Goal: Task Accomplishment & Management: Complete application form

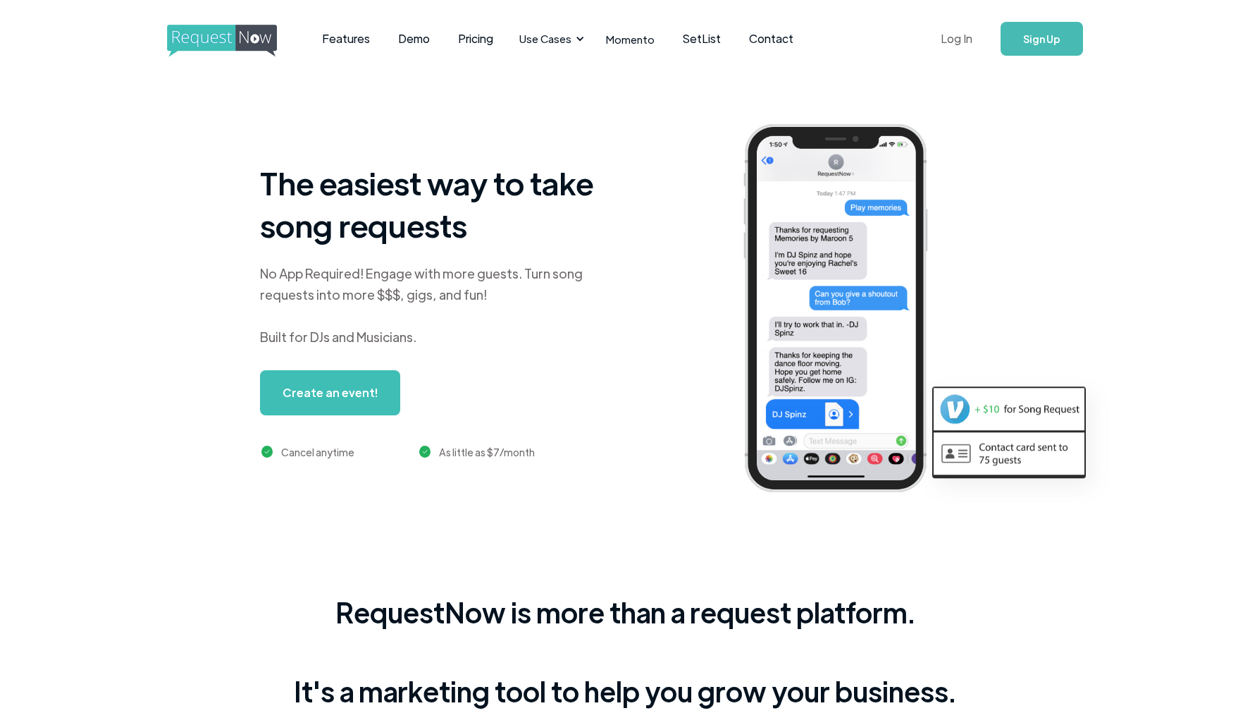
click at [960, 32] on link "Log In" at bounding box center [957, 38] width 60 height 49
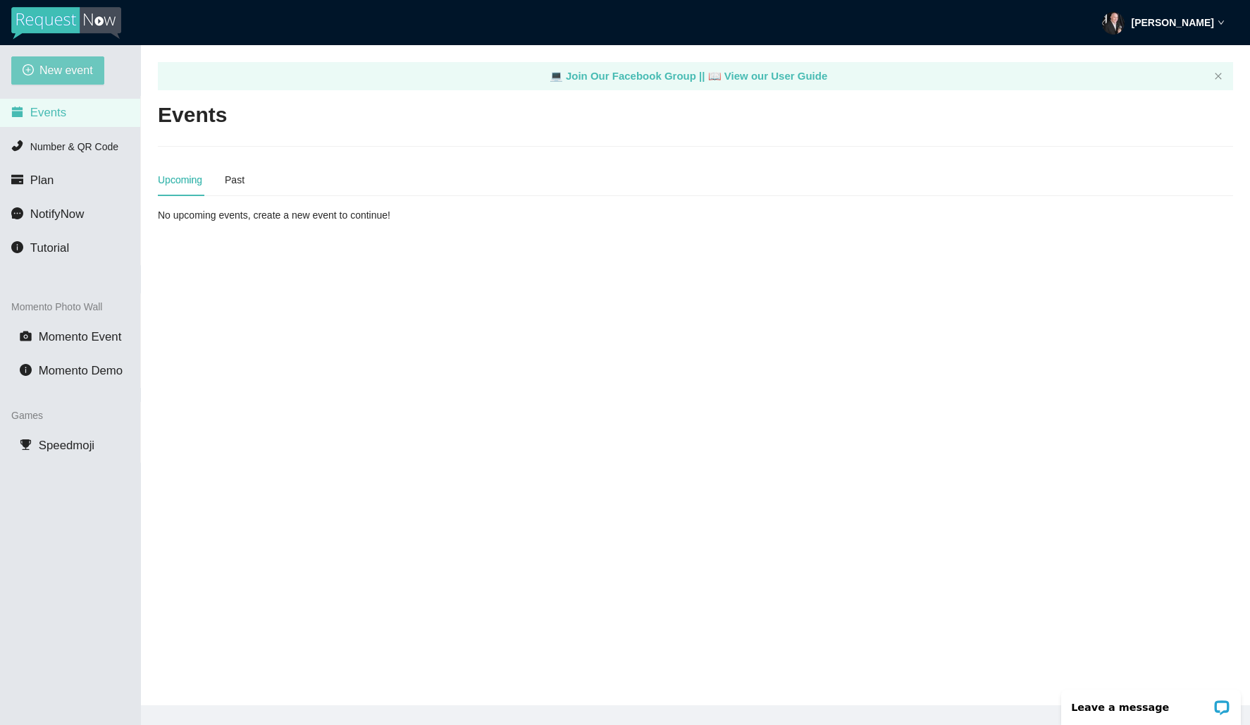
click at [44, 70] on span "New event" at bounding box center [66, 70] width 54 height 18
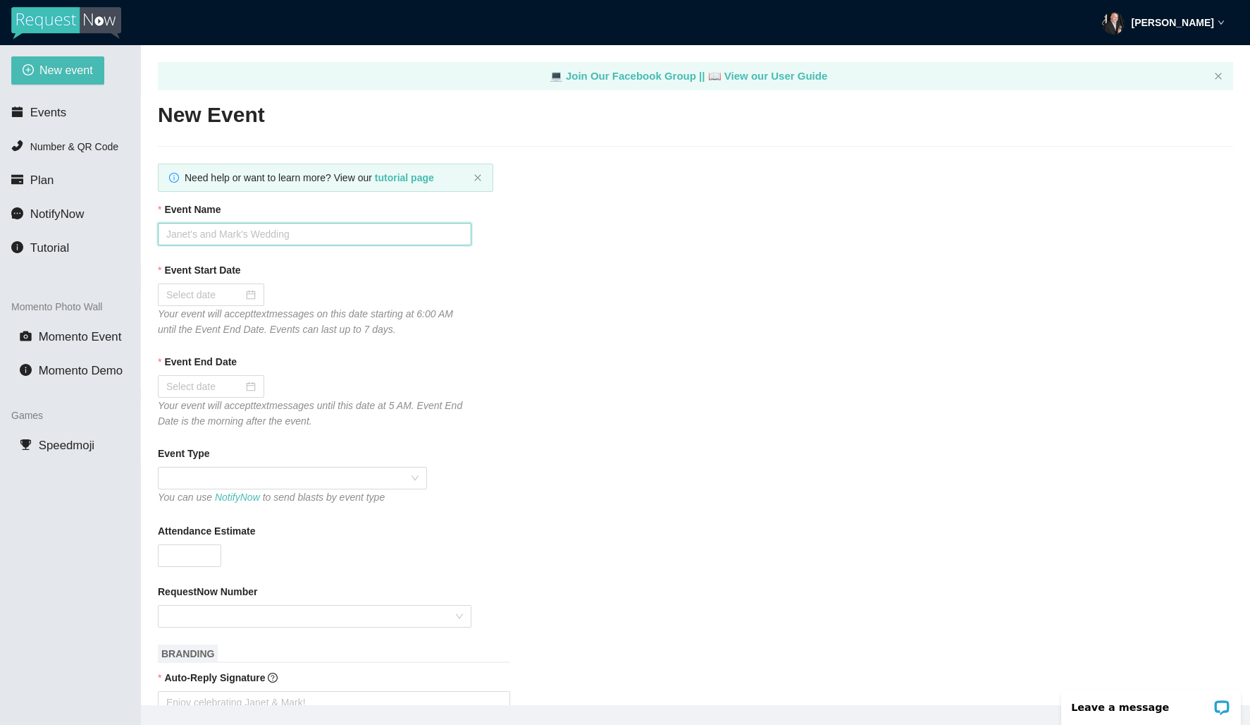
click at [301, 233] on input "Event Name" at bounding box center [315, 234] width 314 height 23
type input "Golfcrest 80's Night"
click at [237, 295] on div at bounding box center [211, 295] width 90 height 16
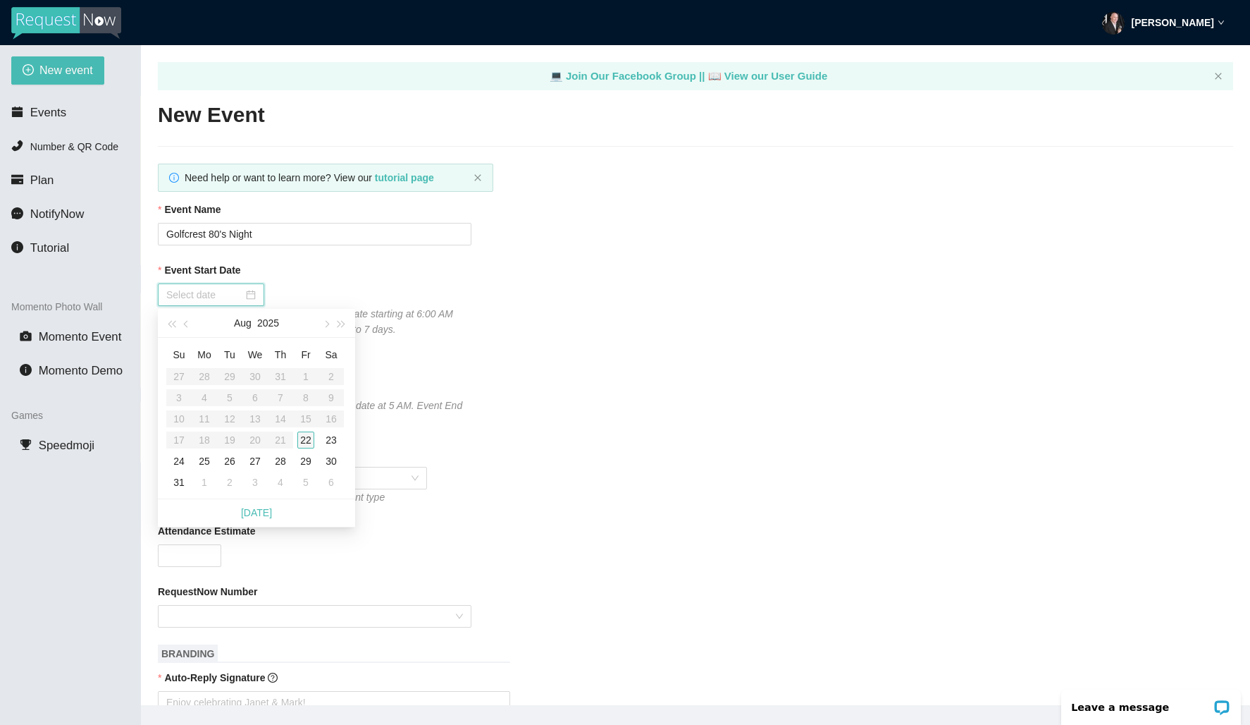
type input "08/22/2025"
click at [305, 440] on div "22" at bounding box center [305, 439] width 17 height 17
type input "08/23/2025"
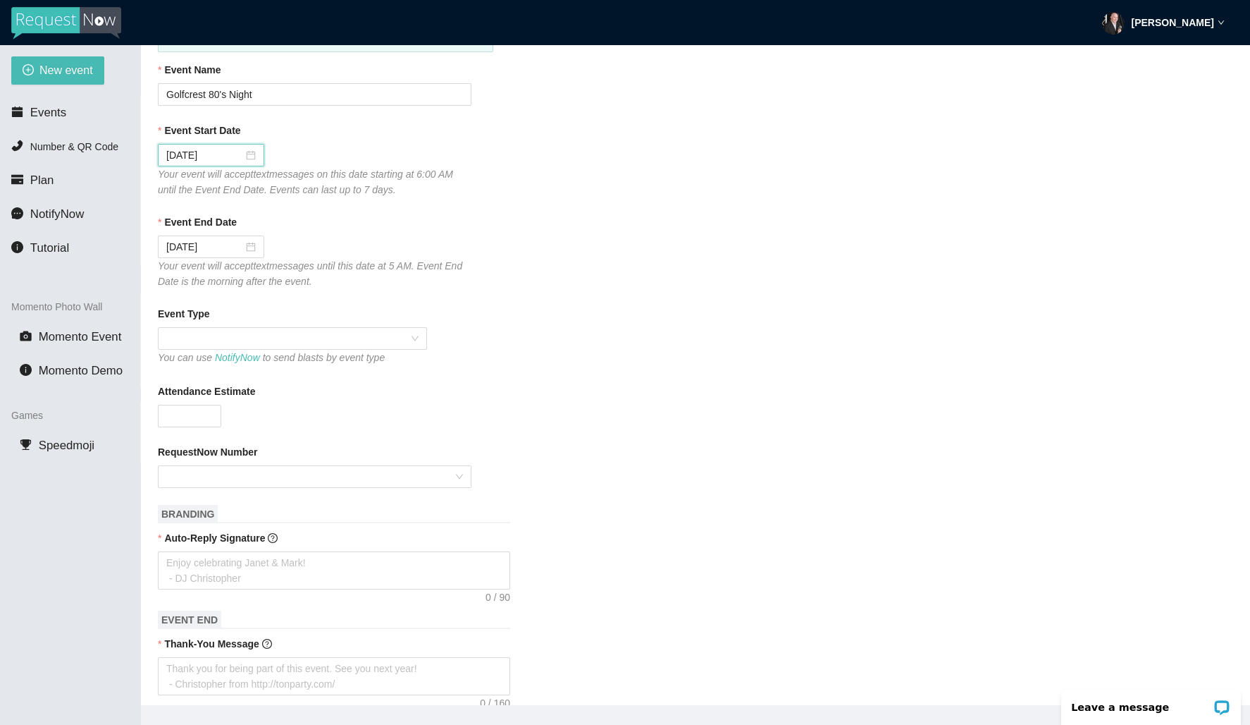
scroll to position [144, 0]
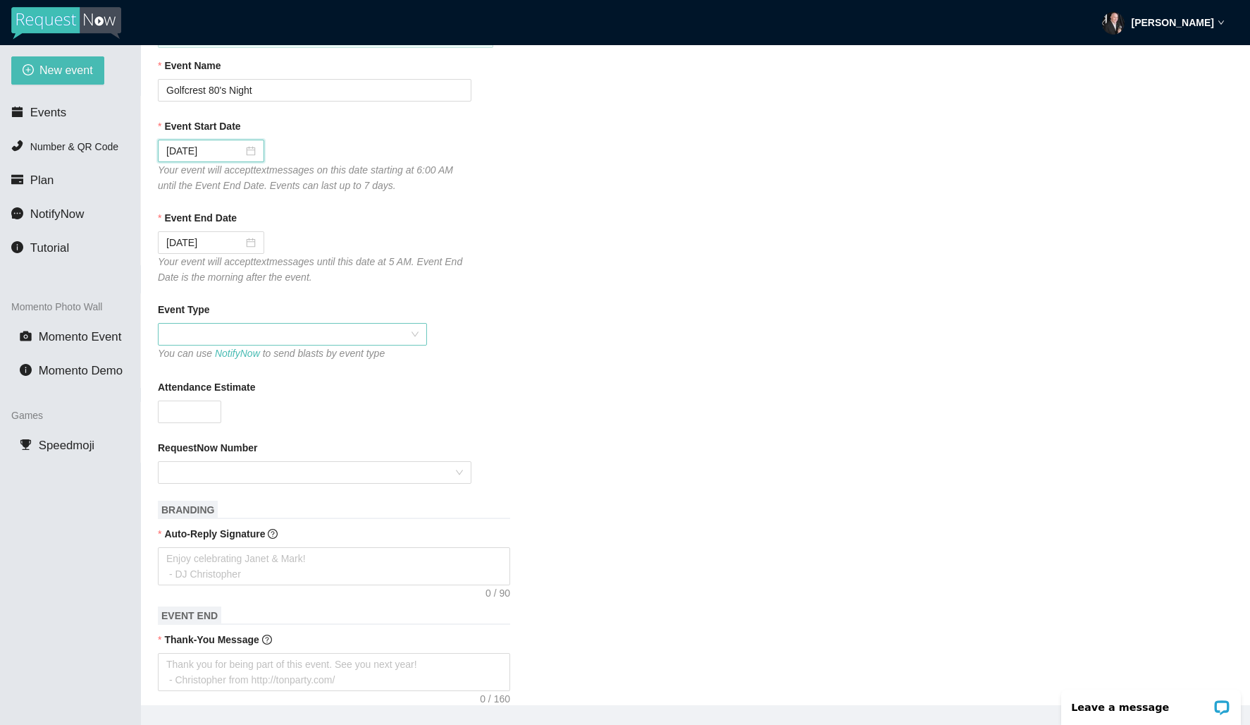
click at [346, 338] on span at bounding box center [292, 334] width 252 height 21
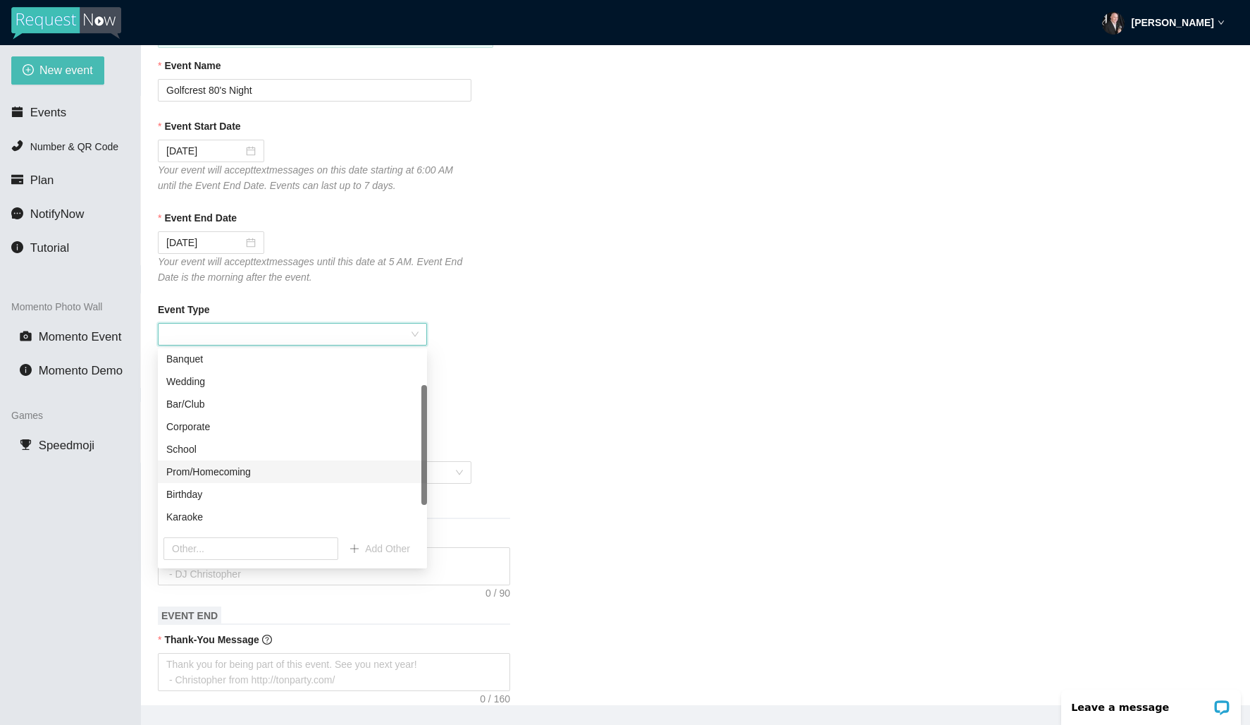
scroll to position [45, 0]
click at [192, 407] on div "Bar/Club" at bounding box center [292, 408] width 252 height 16
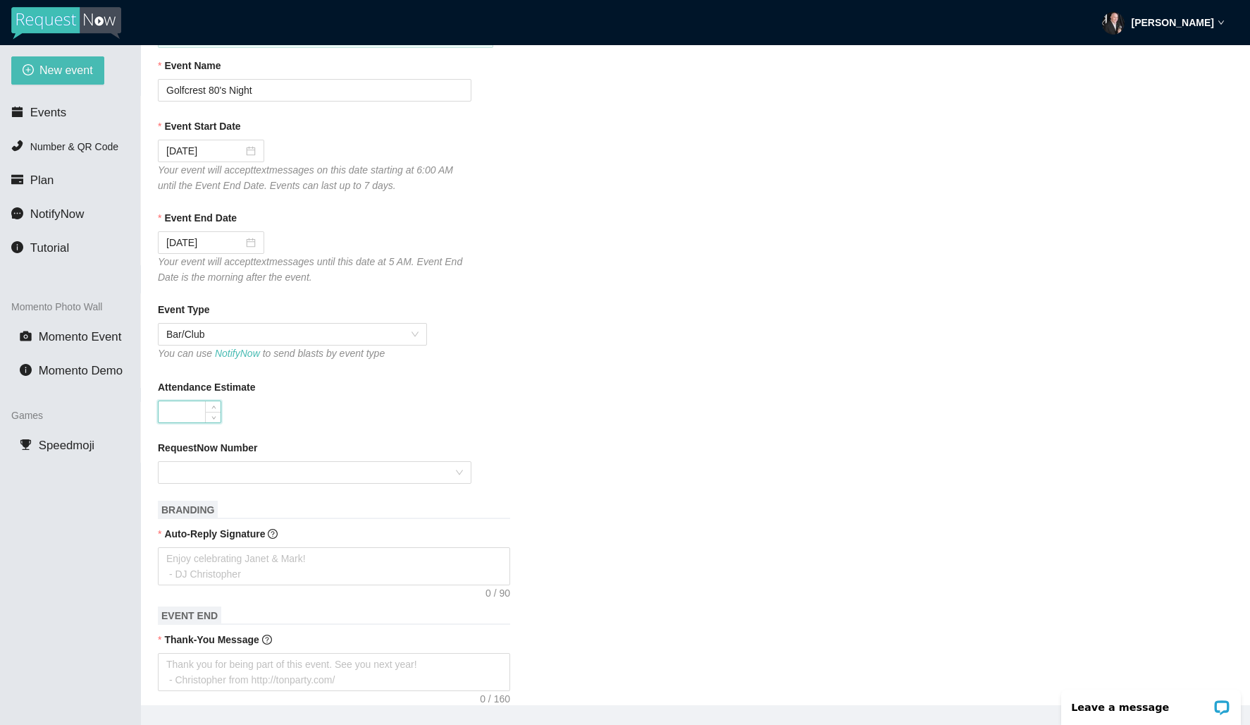
click at [187, 411] on input "Attendance Estimate" at bounding box center [190, 411] width 62 height 21
type input "150"
click at [286, 474] on input "RequestNow Number" at bounding box center [309, 472] width 287 height 21
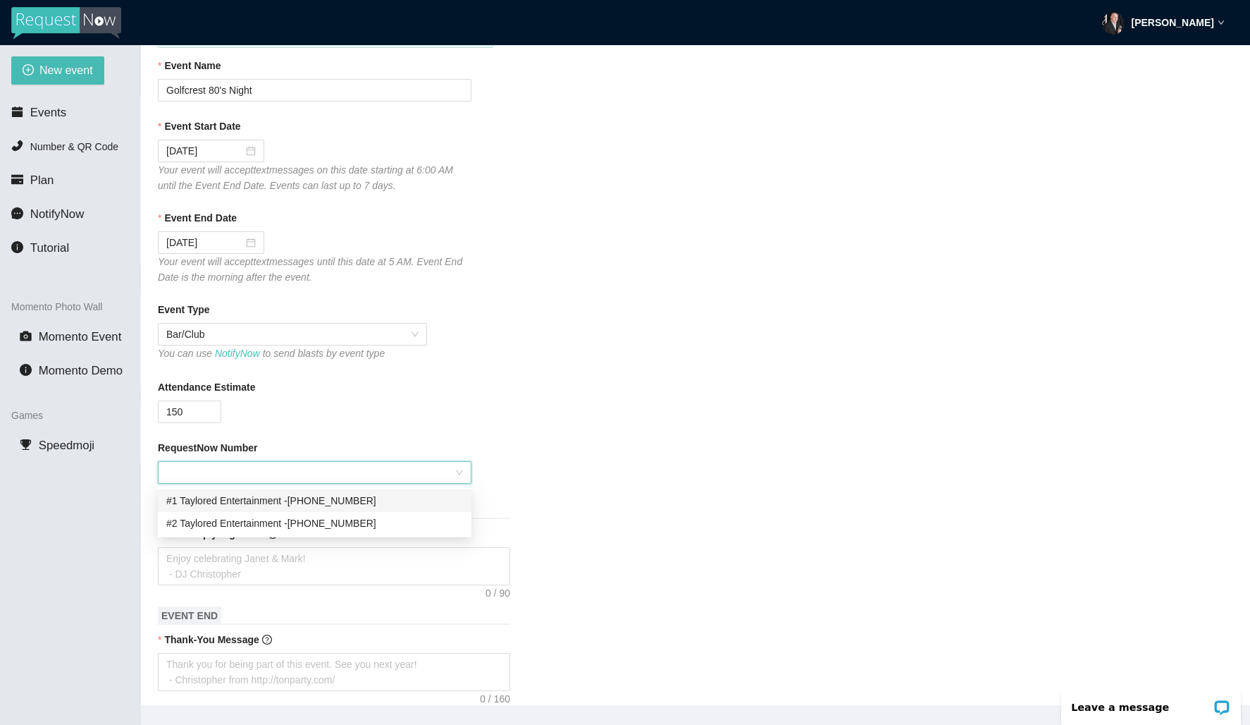
click at [334, 503] on div "#1 Taylored Entertainment - (281) 318-5197" at bounding box center [314, 501] width 297 height 16
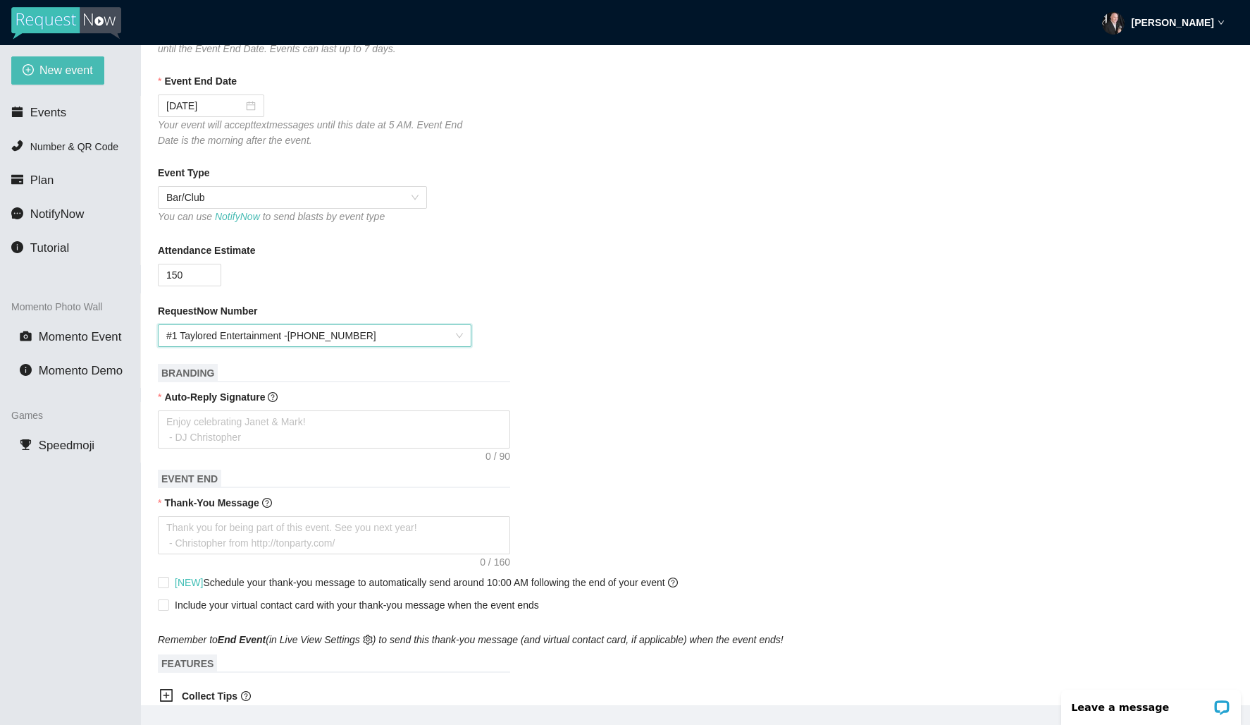
scroll to position [295, 0]
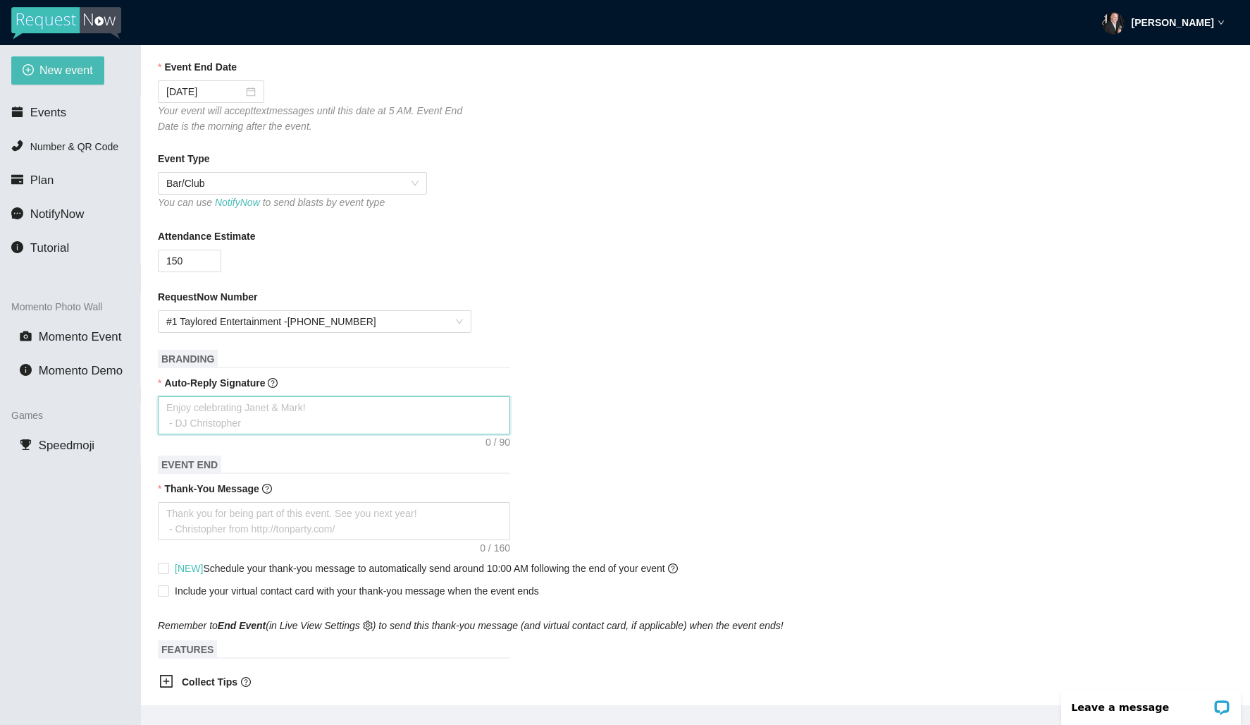
click at [256, 412] on textarea "Auto-Reply Signature" at bounding box center [334, 415] width 352 height 38
type textarea "T"
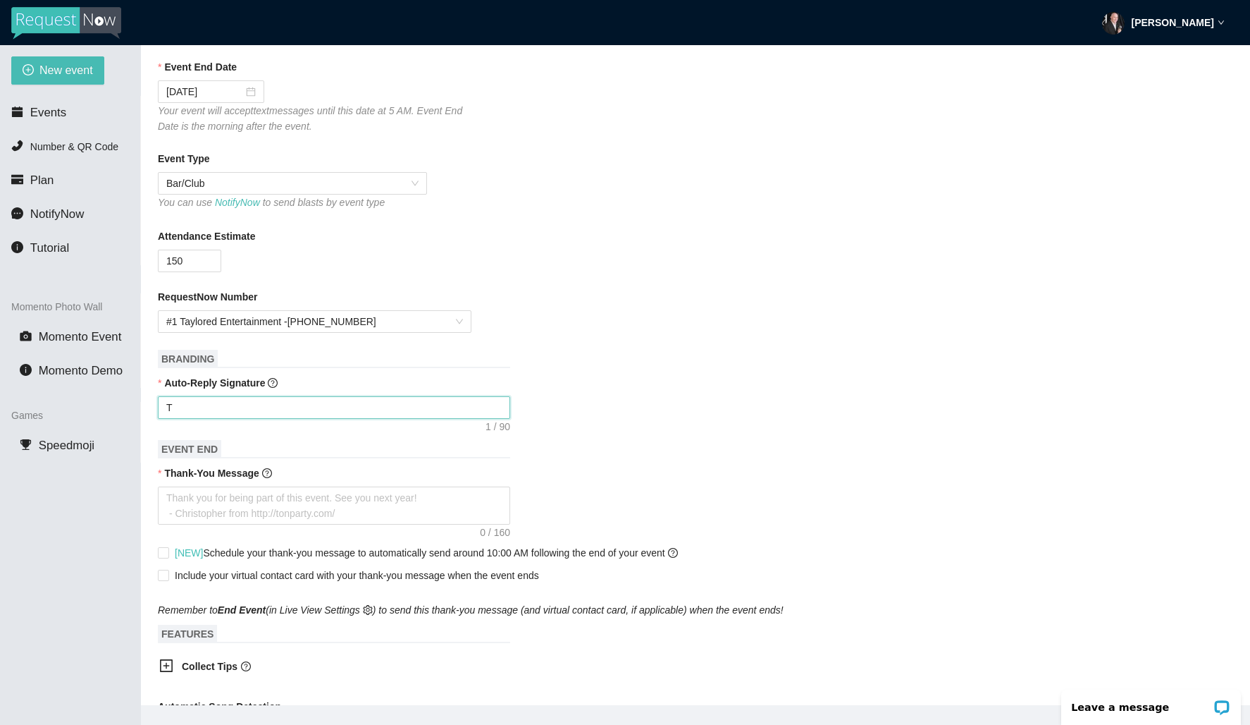
type textarea "Th"
type textarea "Tha"
type textarea "Than"
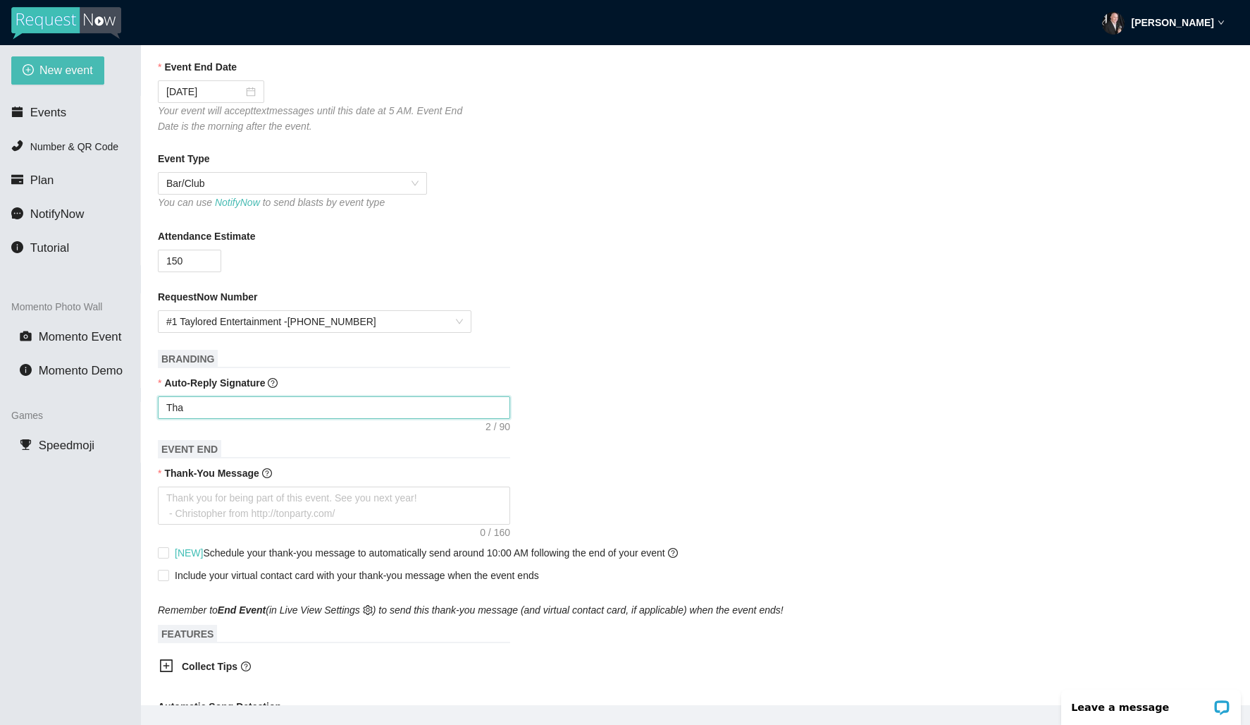
type textarea "Than"
type textarea "Thank"
type textarea "Thanks"
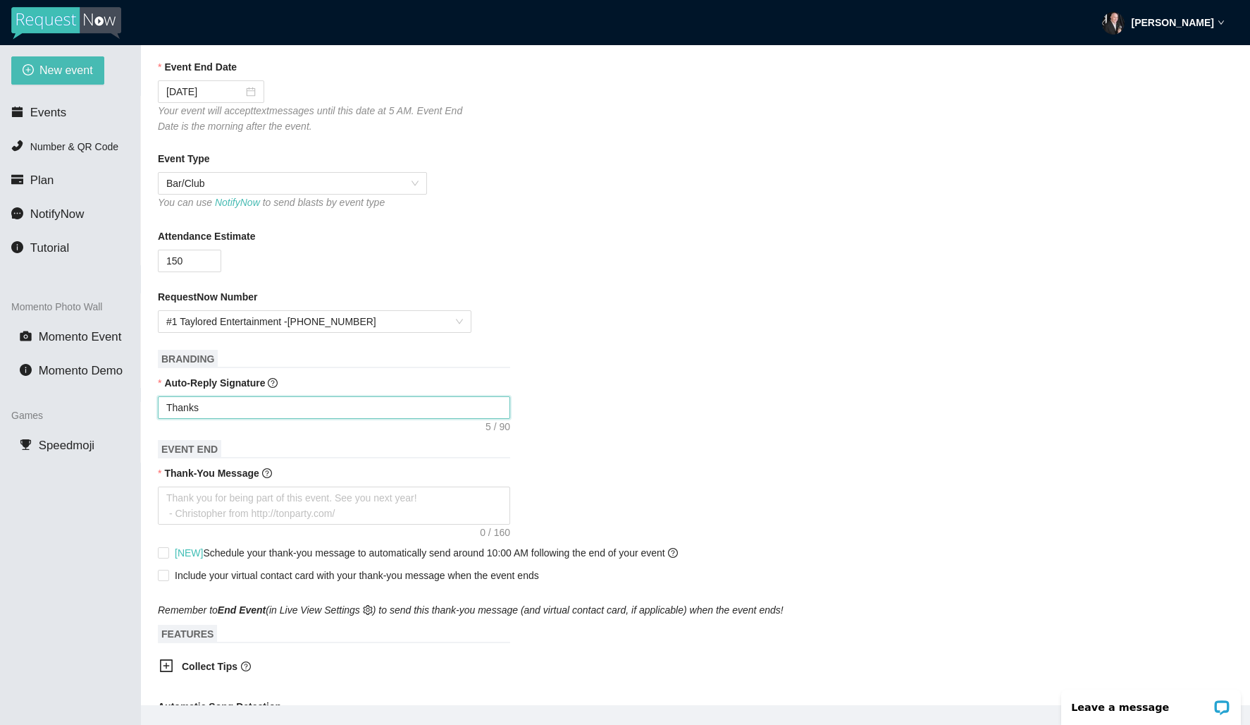
type textarea "Thanks"
type textarea "Thanks f"
type textarea "Thanks fo"
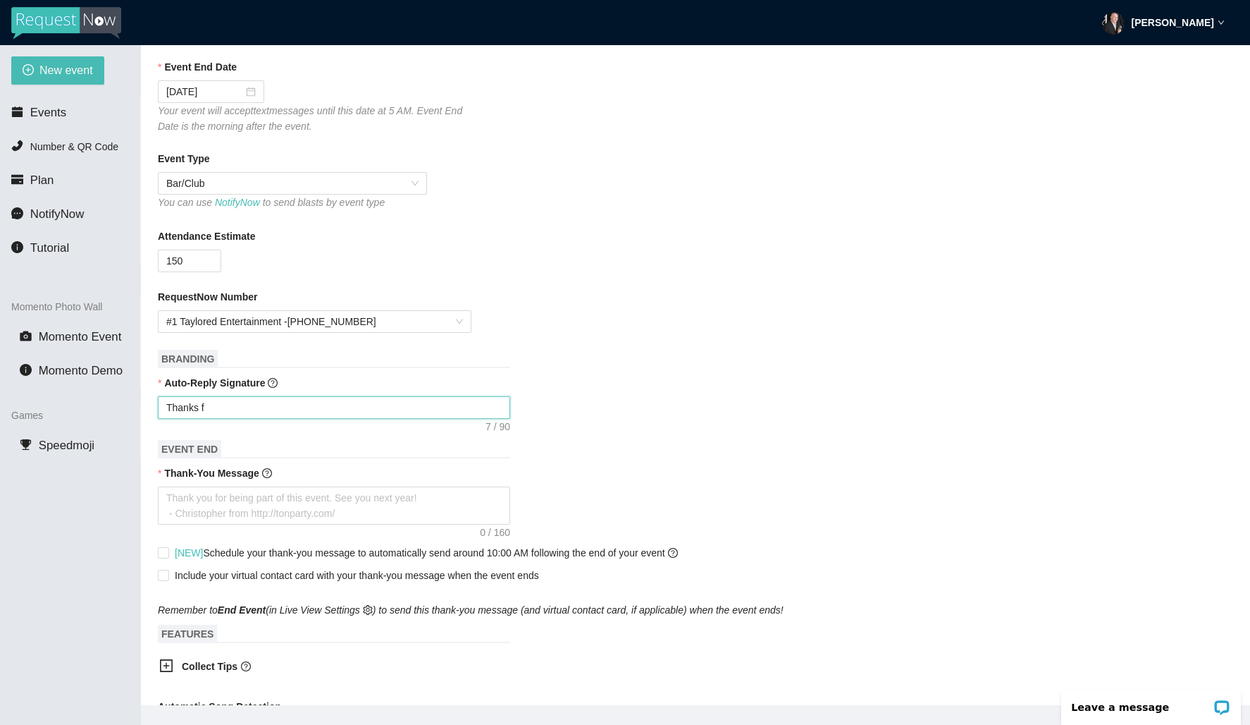
type textarea "Thanks fo"
type textarea "Thanks for"
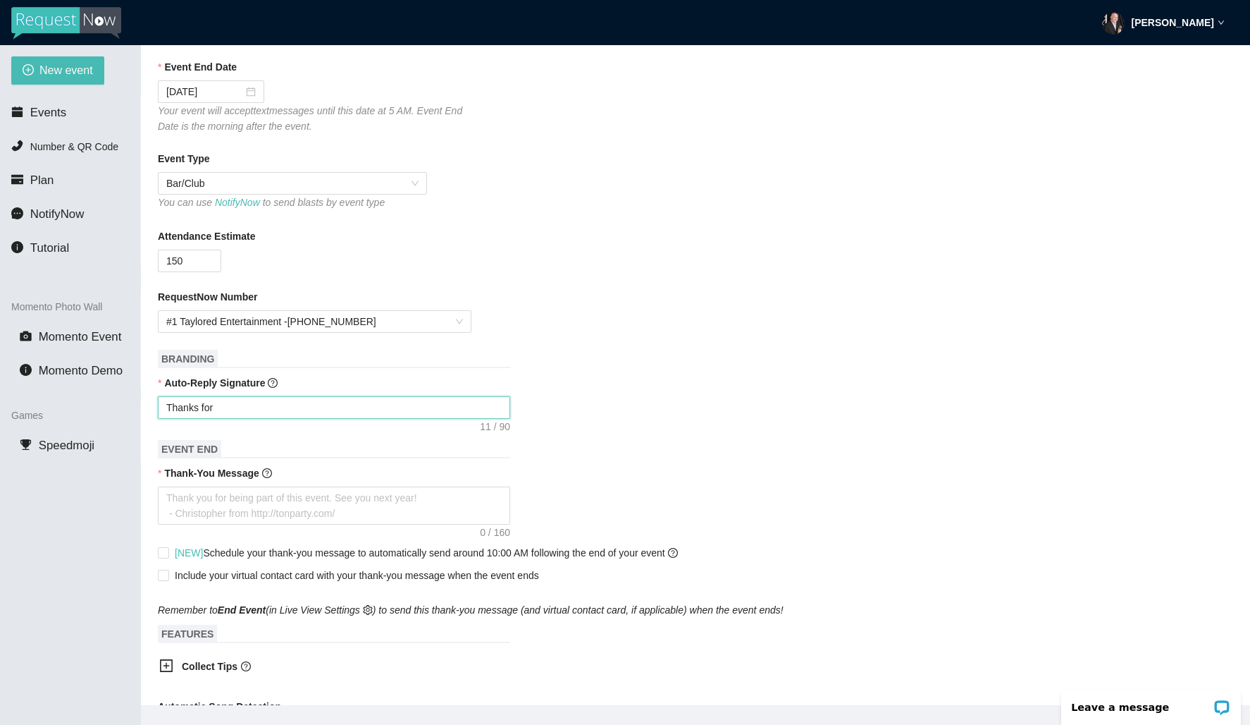
type textarea "Thanks for y"
type textarea "Thanks for yo"
type textarea "Thanks for you"
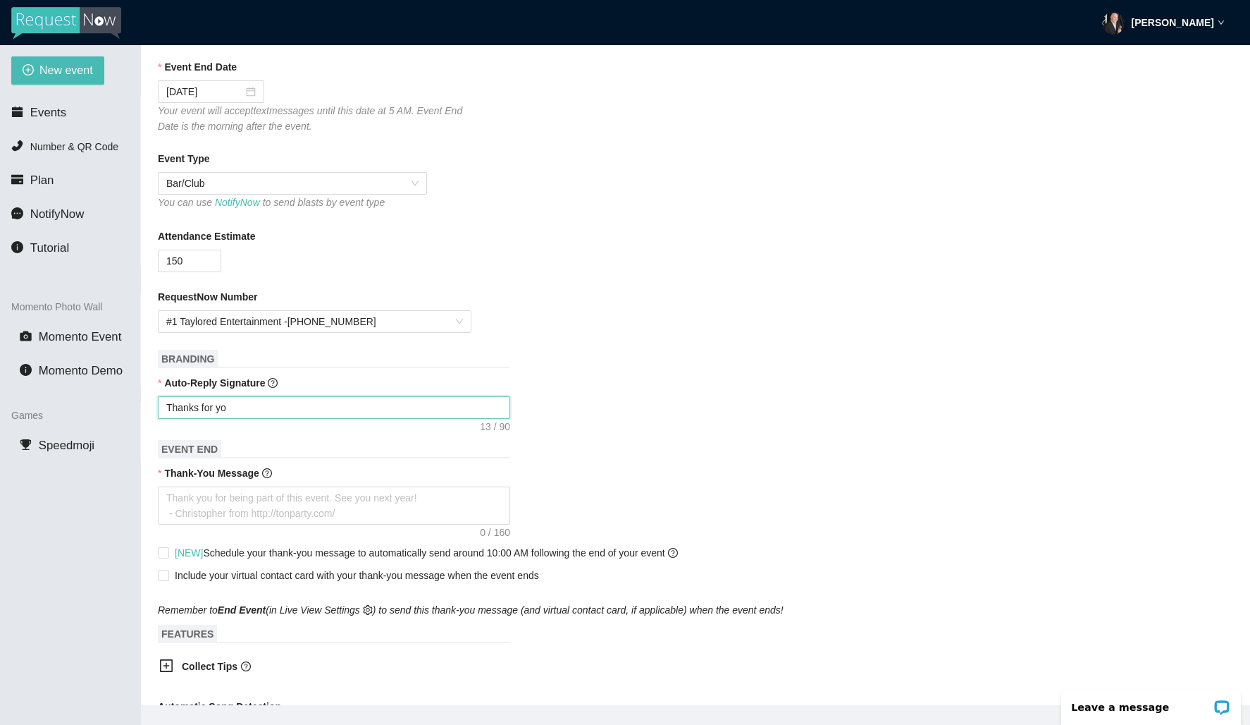
type textarea "Thanks for you"
type textarea "Thanks for your"
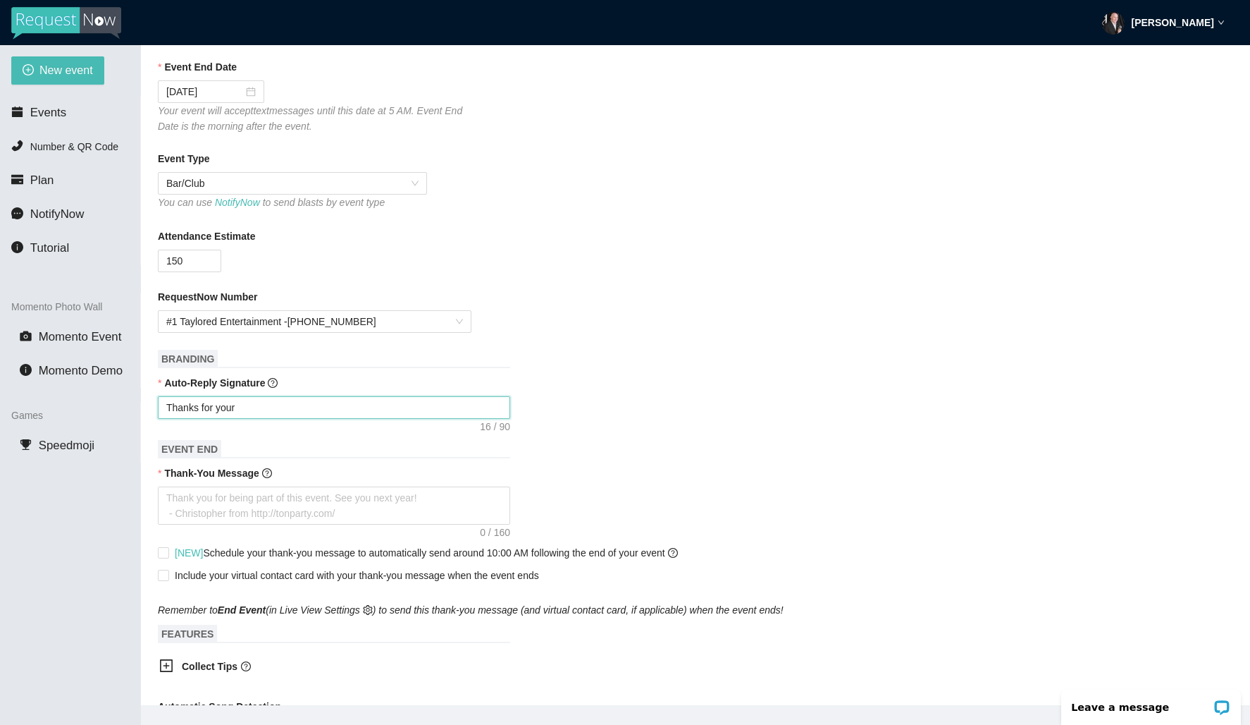
type textarea "Thanks for your s"
type textarea "Thanks for your su"
type textarea "Thanks for your sug"
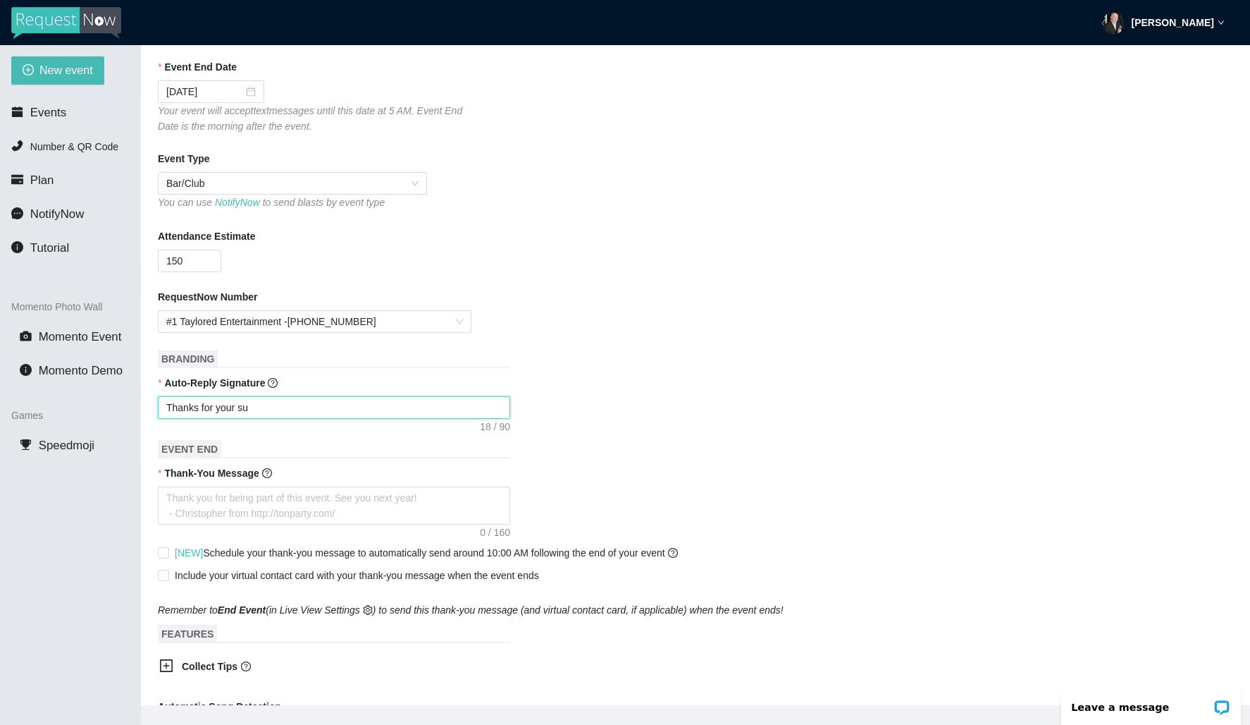
type textarea "Thanks for your sug"
type textarea "Thanks for your sugg"
type textarea "Thanks for your sugge"
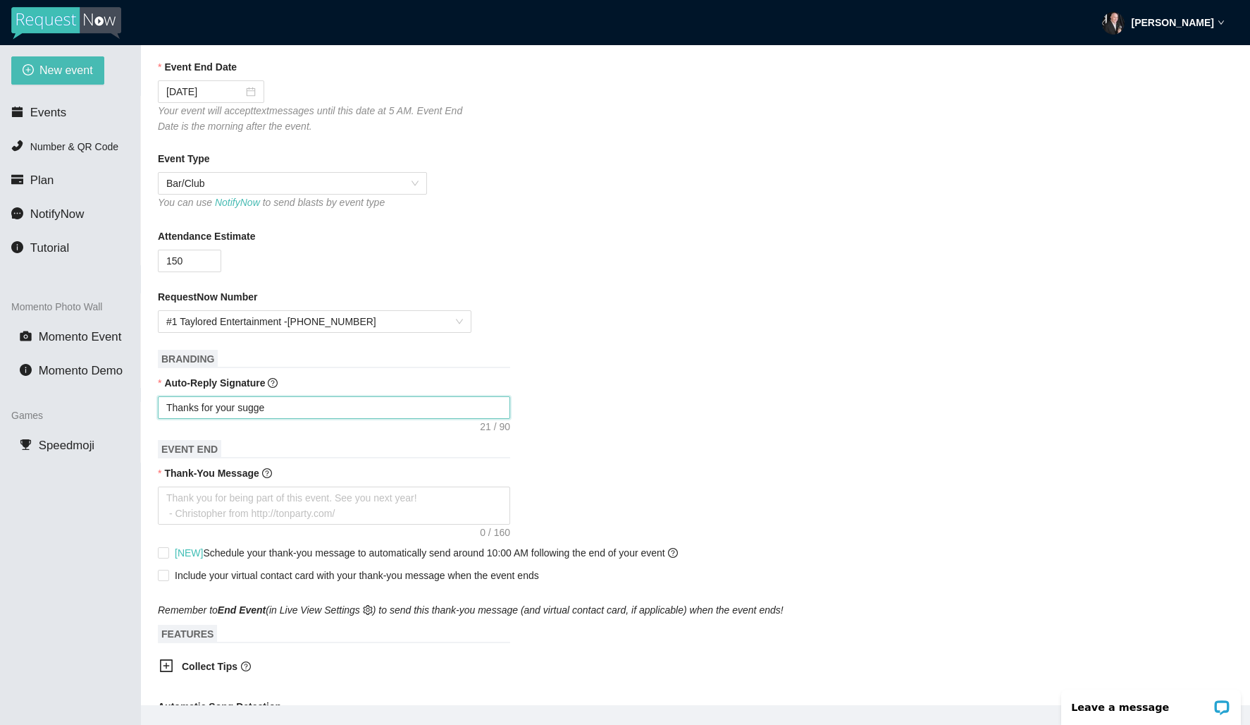
type textarea "Thanks for your sugges"
type textarea "Thanks for your suggest"
type textarea "Thanks for your suggesti"
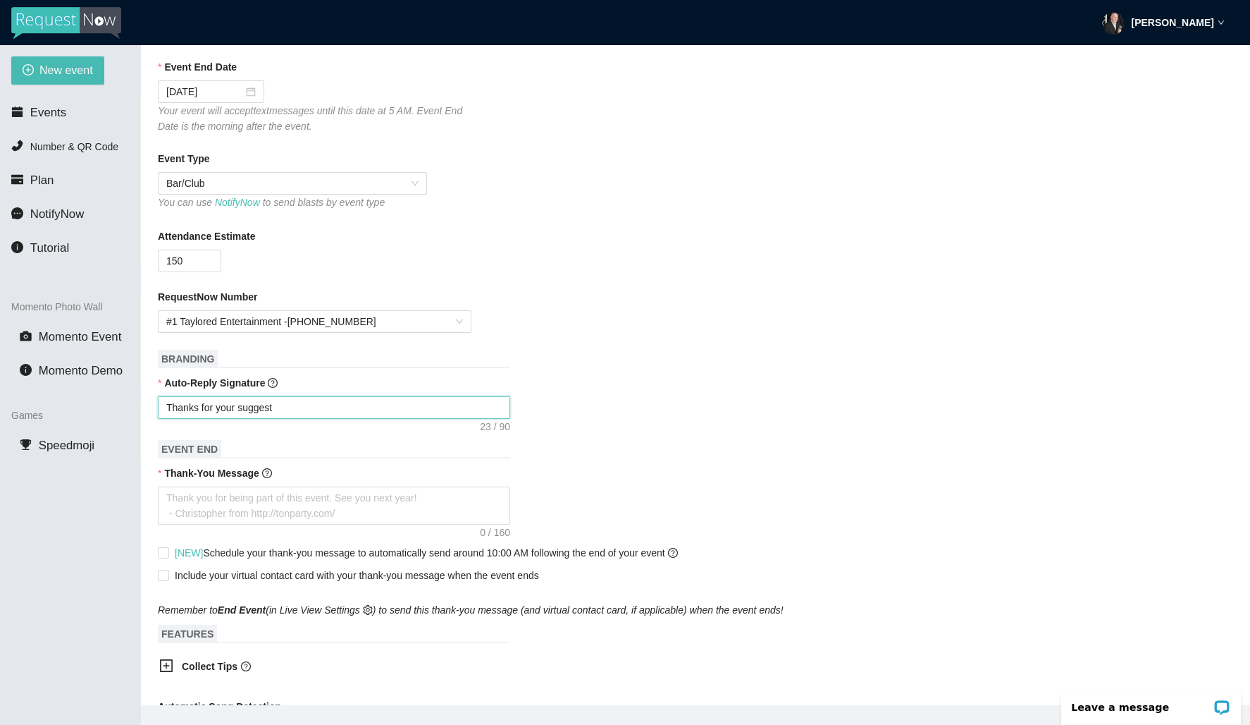
type textarea "Thanks for your suggesti"
type textarea "Thanks for your suggestio"
type textarea "Thanks for your suggestion"
type textarea "Thanks for your suggestion!"
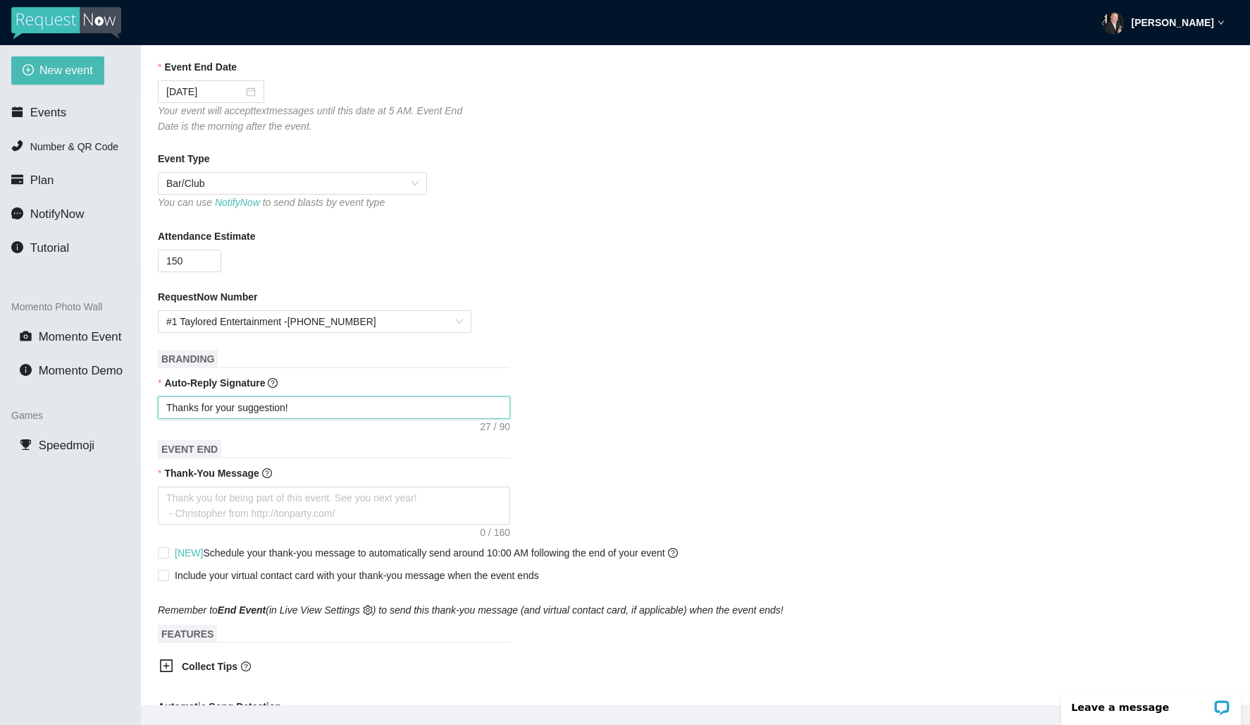
type textarea "Thanks for your suggestion!"
type textarea "Thanks for your suggestion! I"
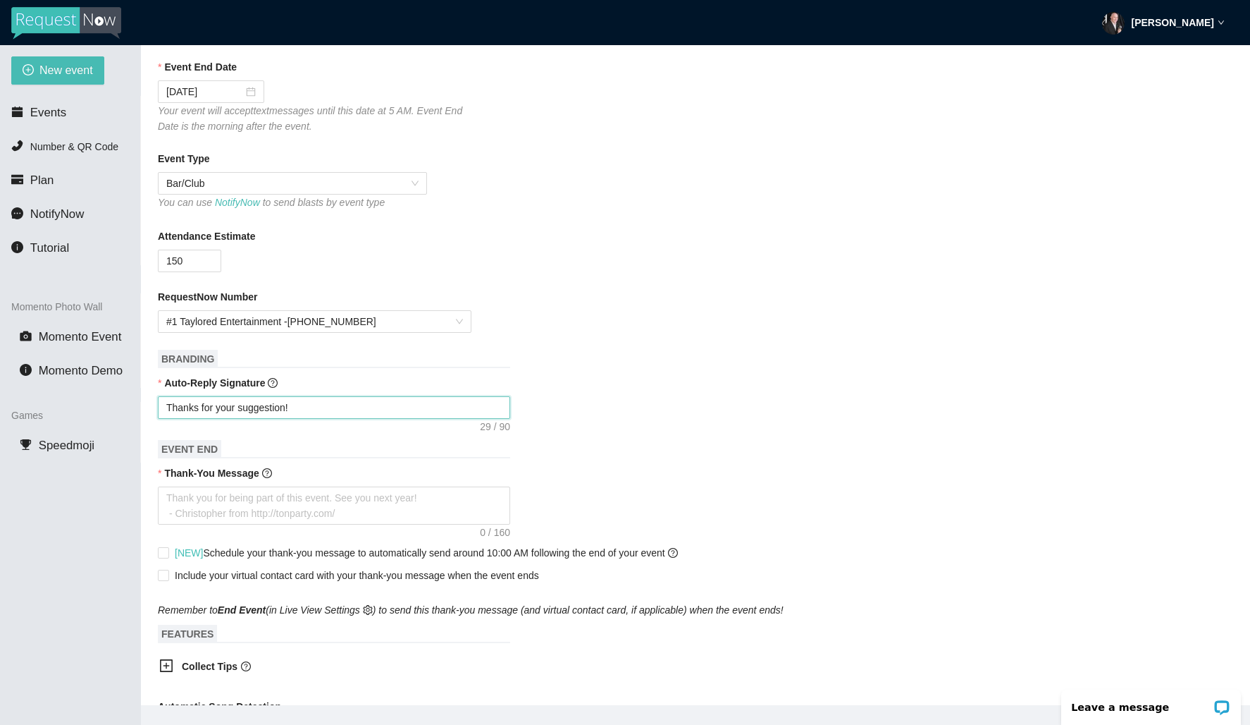
type textarea "Thanks for your suggestion! I"
type textarea "Thanks for your suggestion! I'"
type textarea "Thanks for your suggestion! I'l"
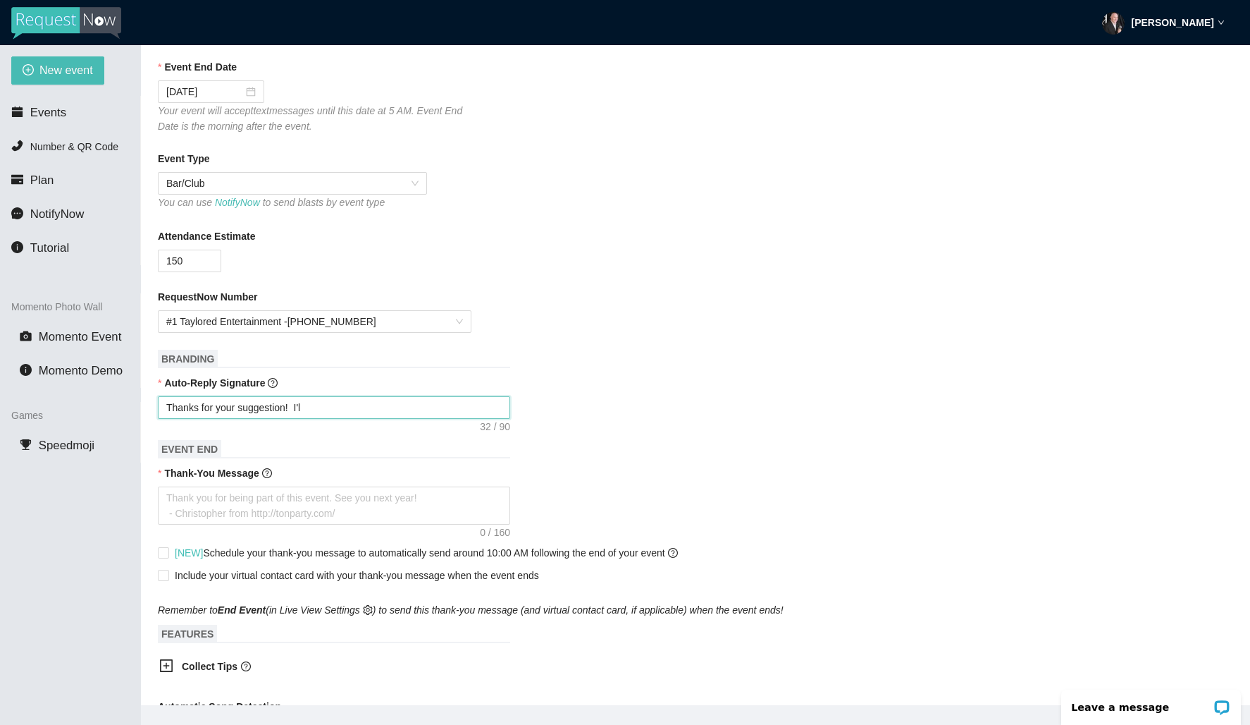
type textarea "Thanks for your suggestion! I'll"
type textarea "Thanks for your suggestion! I'll t"
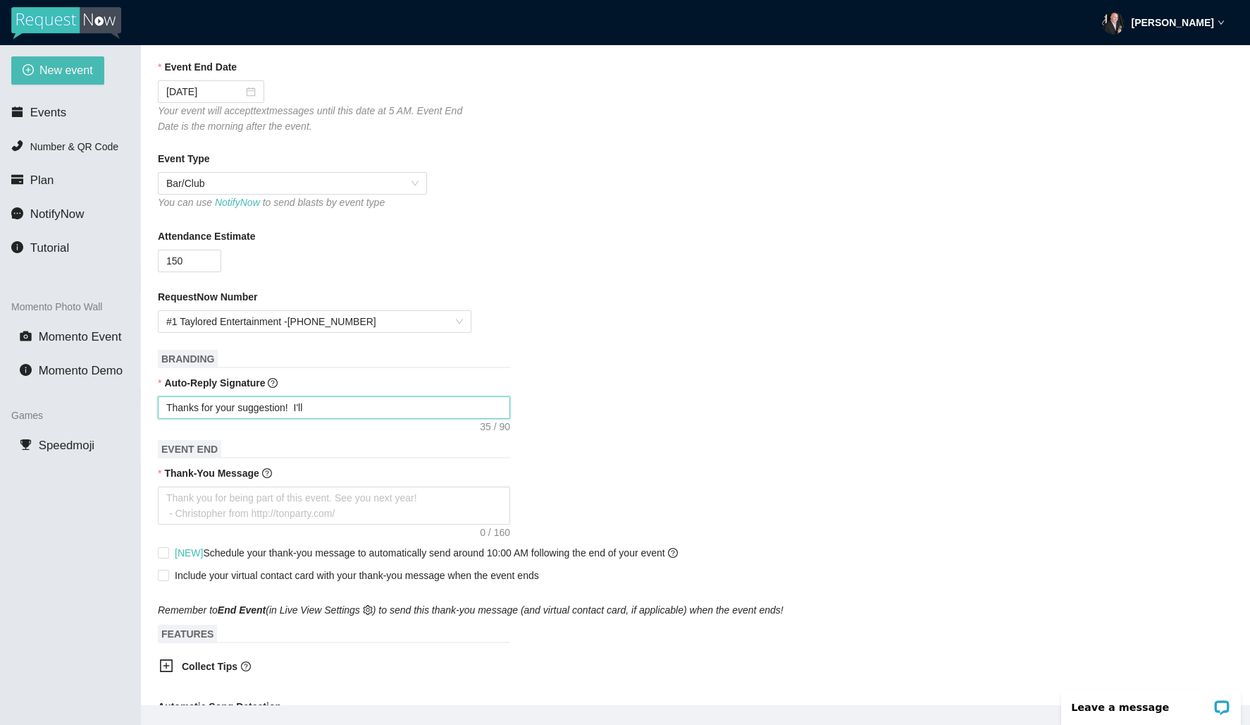
type textarea "Thanks for your suggestion! I'll t"
type textarea "Thanks for your suggestion! I'll tr"
type textarea "Thanks for your suggestion! I'll try"
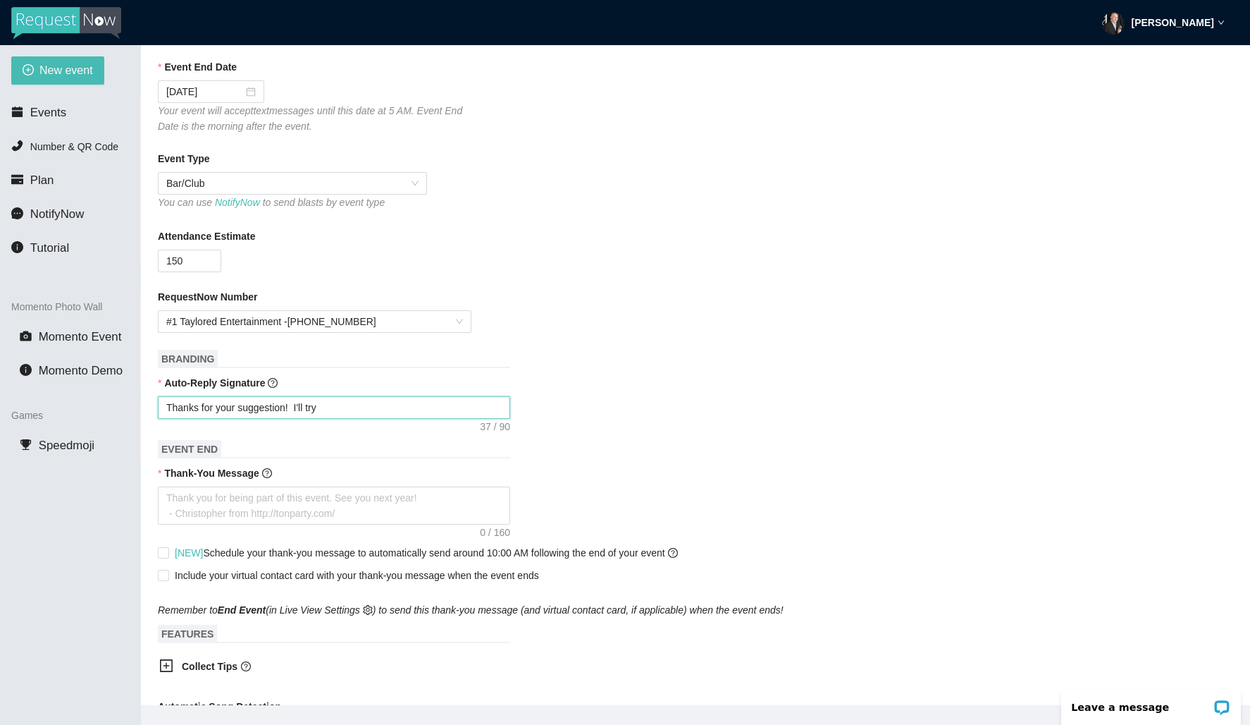
type textarea "Thanks for your suggestion! I'll try"
type textarea "Thanks for your suggestion! I'll try t"
type textarea "Thanks for your suggestion! I'll try to"
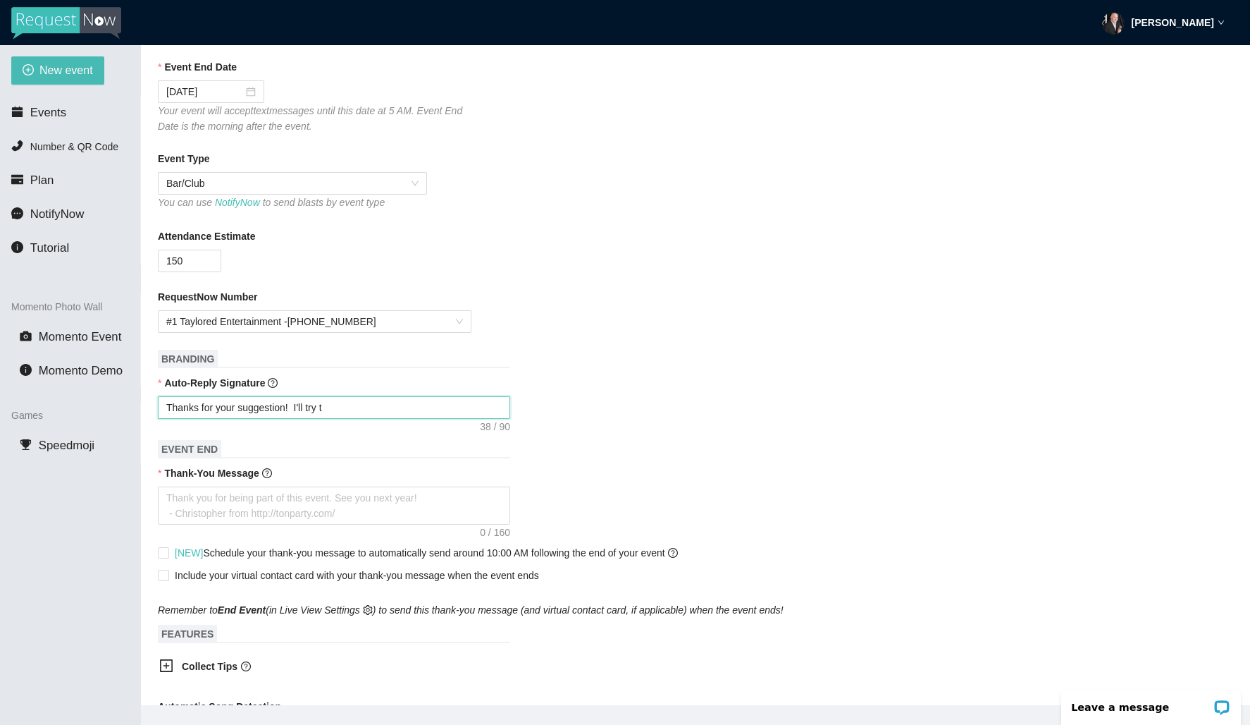
type textarea "Thanks for your suggestion! I'll try to"
type textarea "Thanks for your suggestion! I'll try to w"
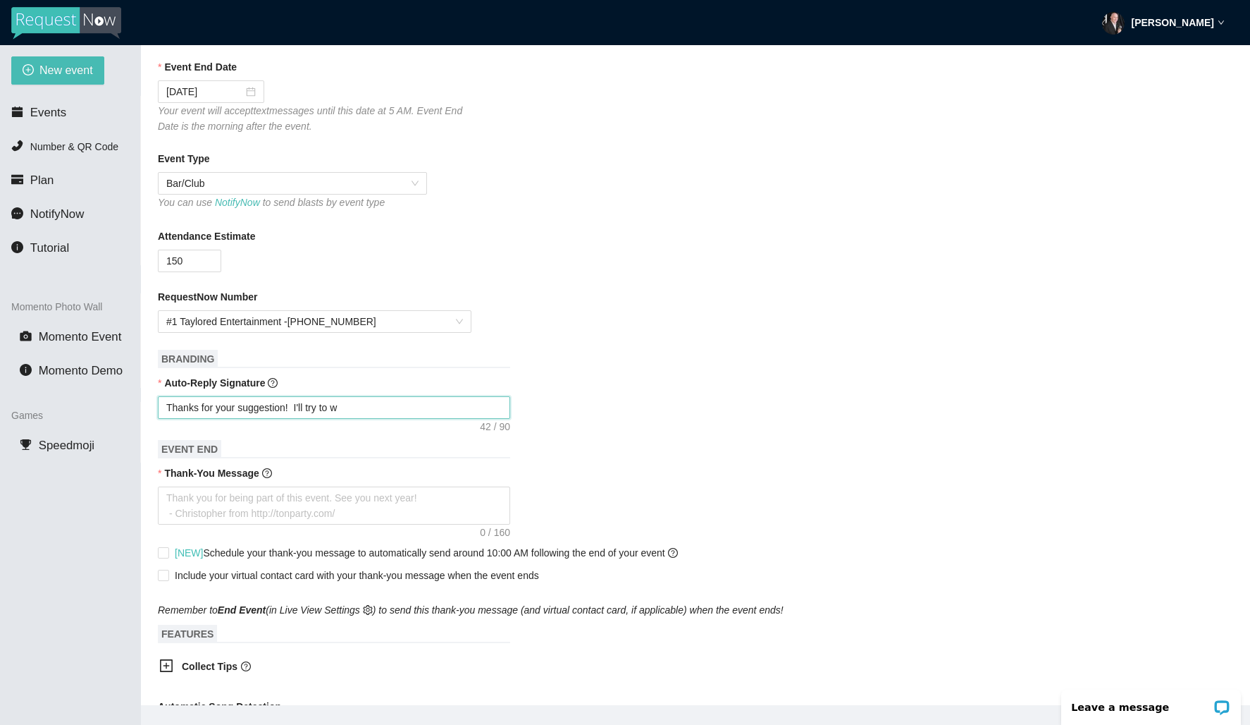
type textarea "Thanks for your suggestion! I'll try to wo"
type textarea "Thanks for your suggestion! I'll try to wor"
type textarea "Thanks for your suggestion! I'll try to work"
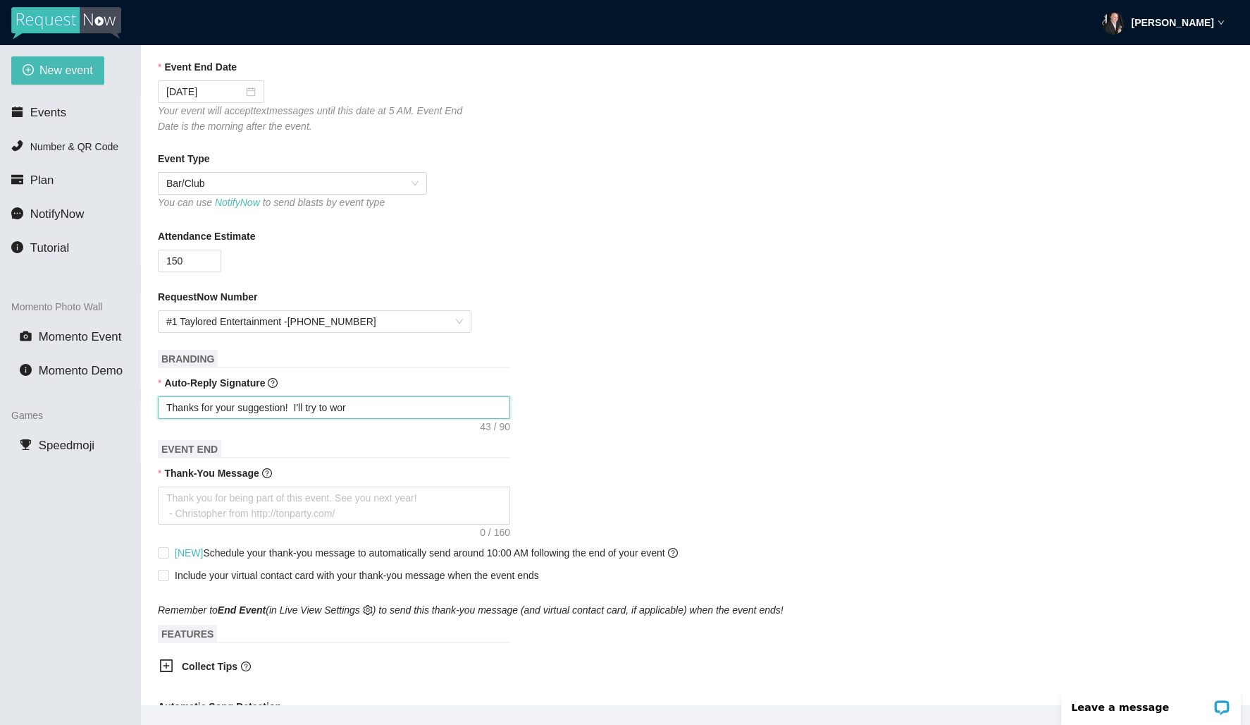
type textarea "Thanks for your suggestion! I'll try to work"
type textarea "Thanks for your suggestion! I'll try to work i"
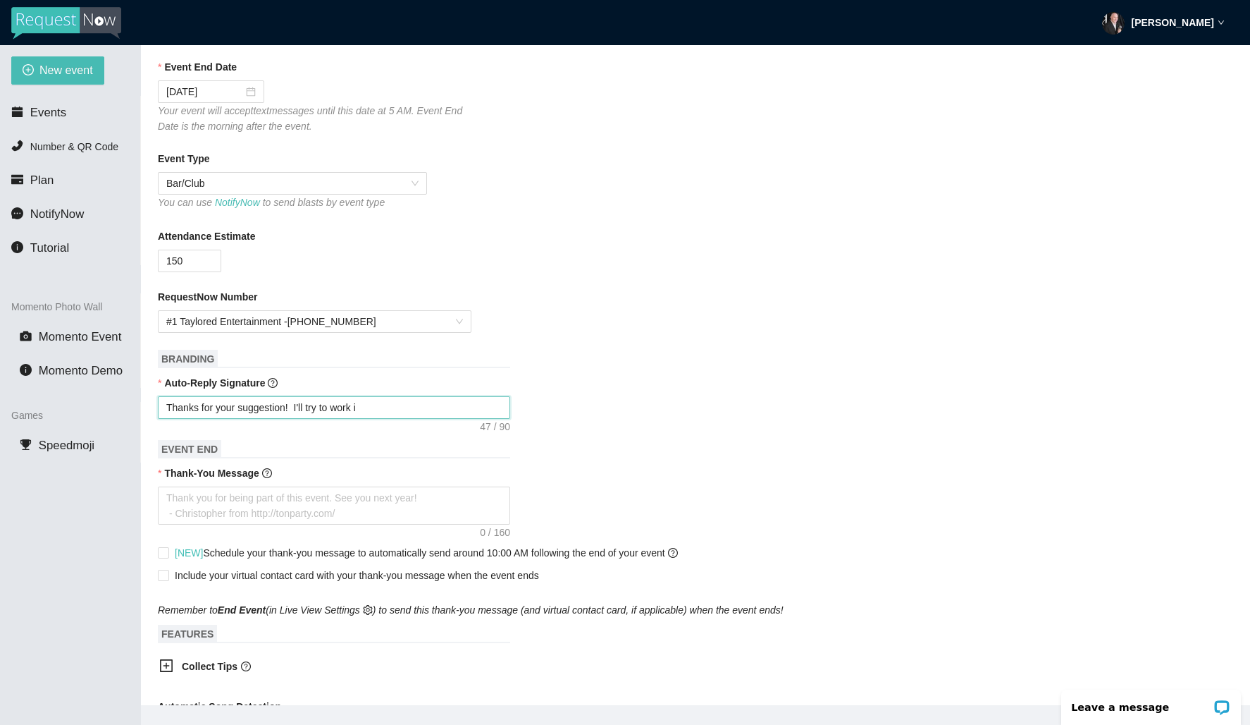
type textarea "Thanks for your suggestion! I'll try to work it"
type textarea "Thanks for your suggestion! I'll try to work it i"
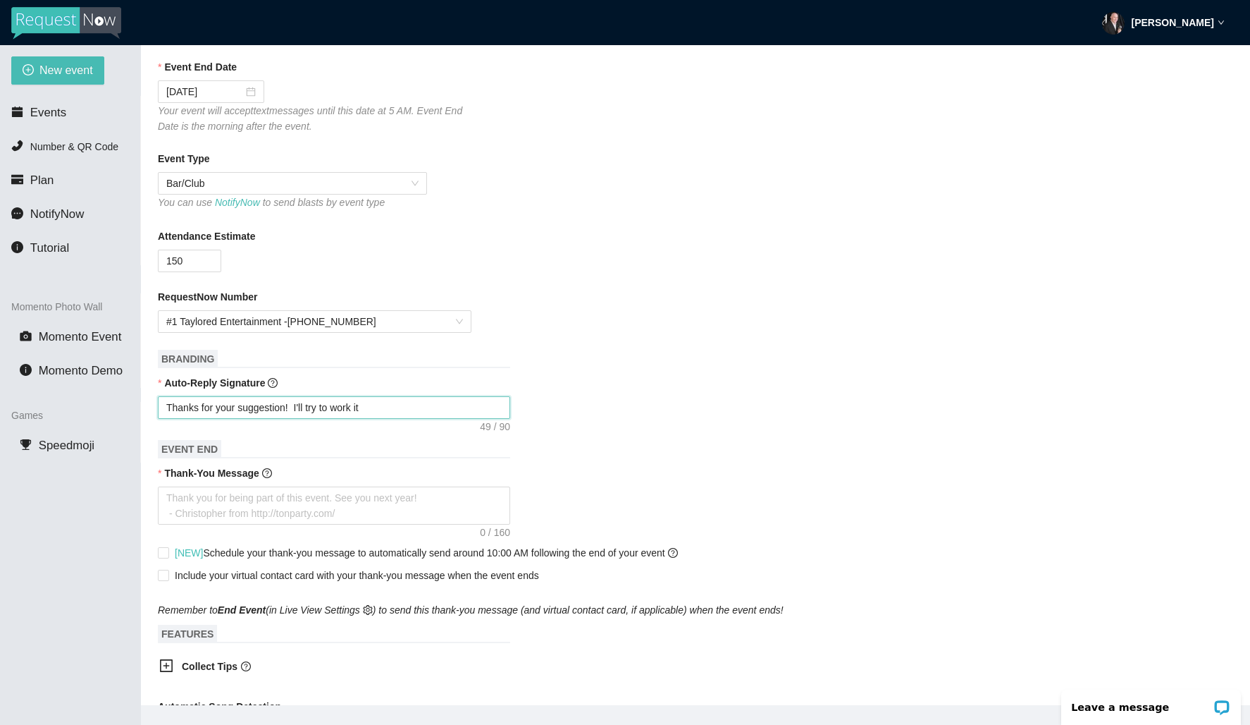
type textarea "Thanks for your suggestion! I'll try to work it i"
type textarea "Thanks for your suggestion! I'll try to work it in"
type textarea "Thanks for your suggestion! I'll try to work it in!"
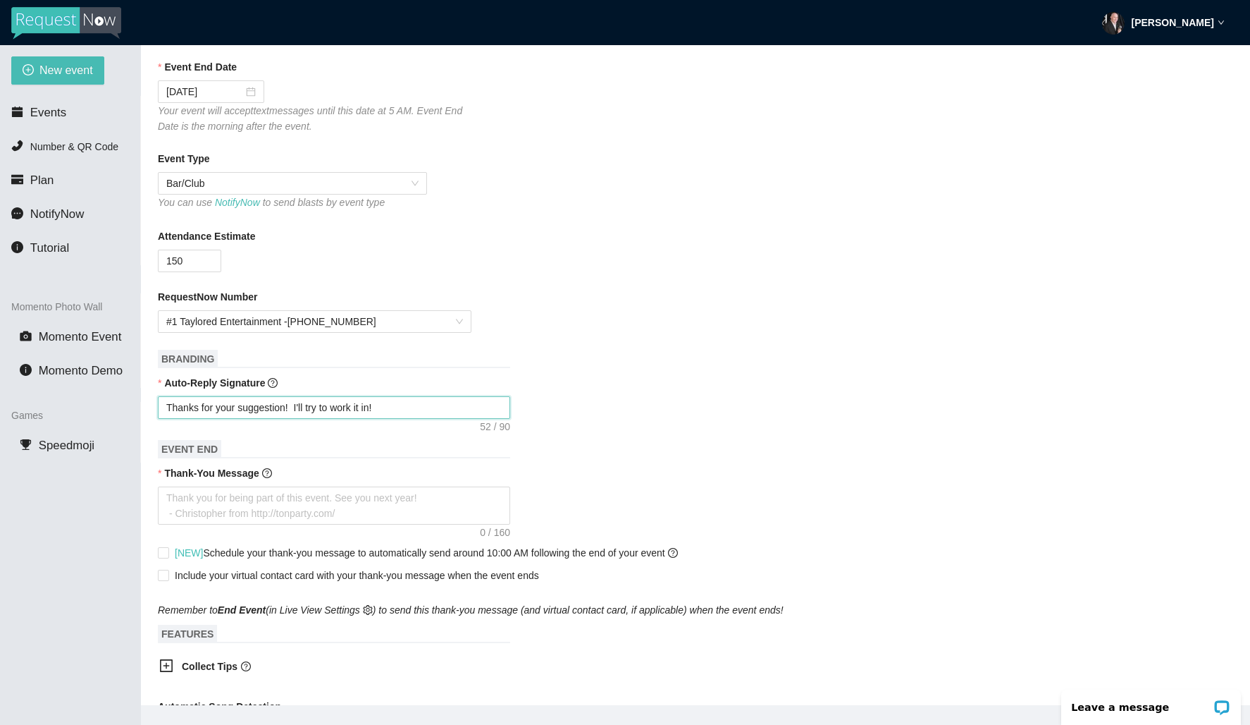
type textarea "Thanks for your suggestion! I'll try to work it in!"
type textarea "Thanks for your suggestion! I'll try to work it in! _"
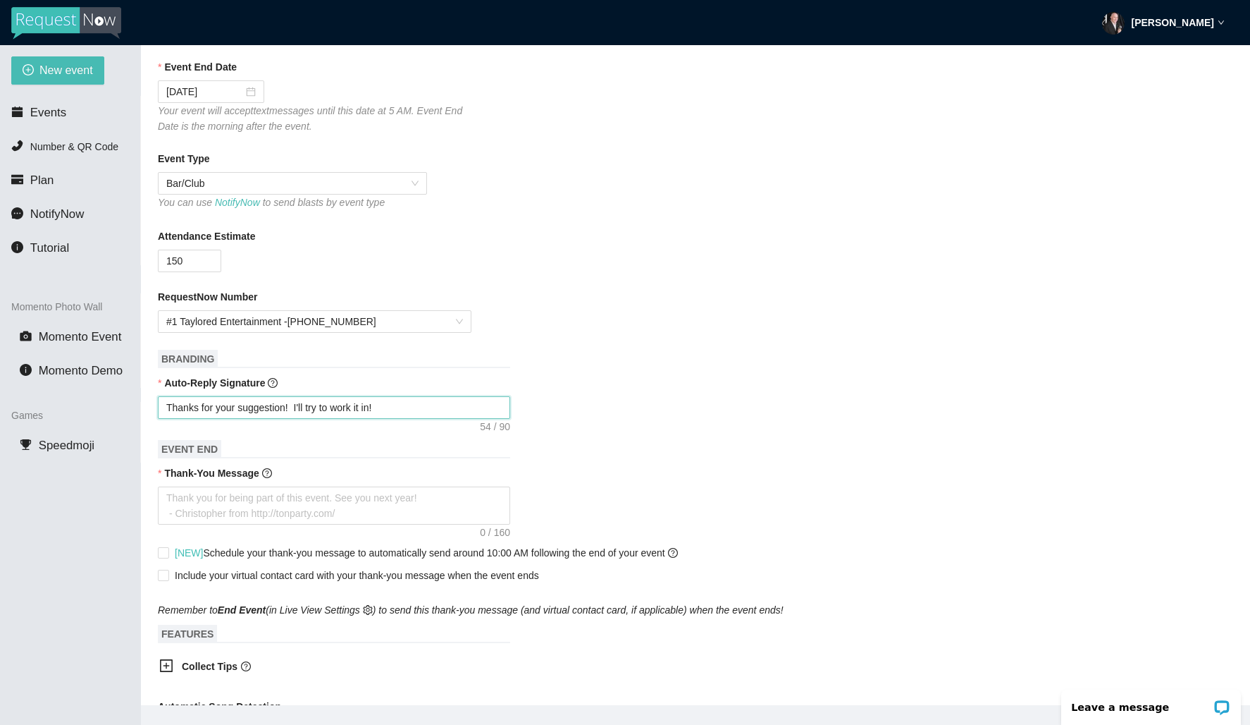
type textarea "Thanks for your suggestion! I'll try to work it in! _"
type textarea "Thanks for your suggestion! I'll try to work it in! _D"
type textarea "Thanks for your suggestion! I'll try to work it in! _DJ"
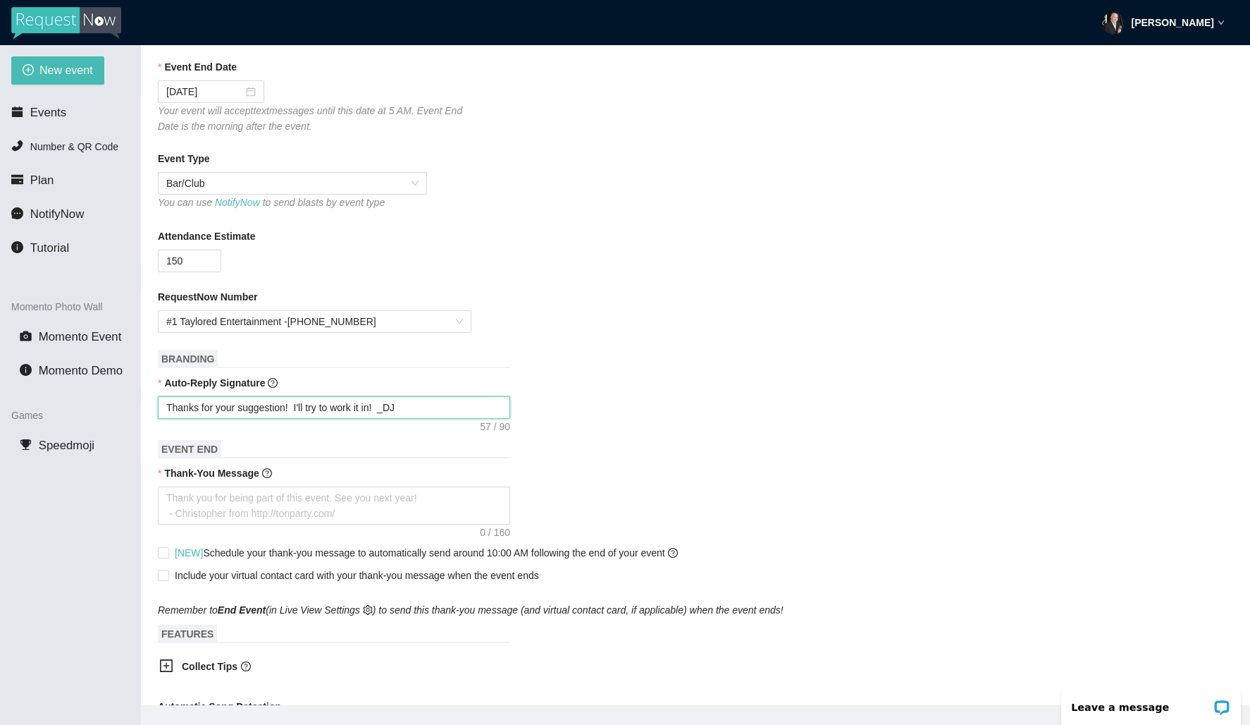
type textarea "Thanks for your suggestion! I'll try to work it in! _DJ"
type textarea "Thanks for your suggestion! I'll try to work it in! _DJ O"
type textarea "Thanks for your suggestion! I'll try to work it in! _DJ Ol"
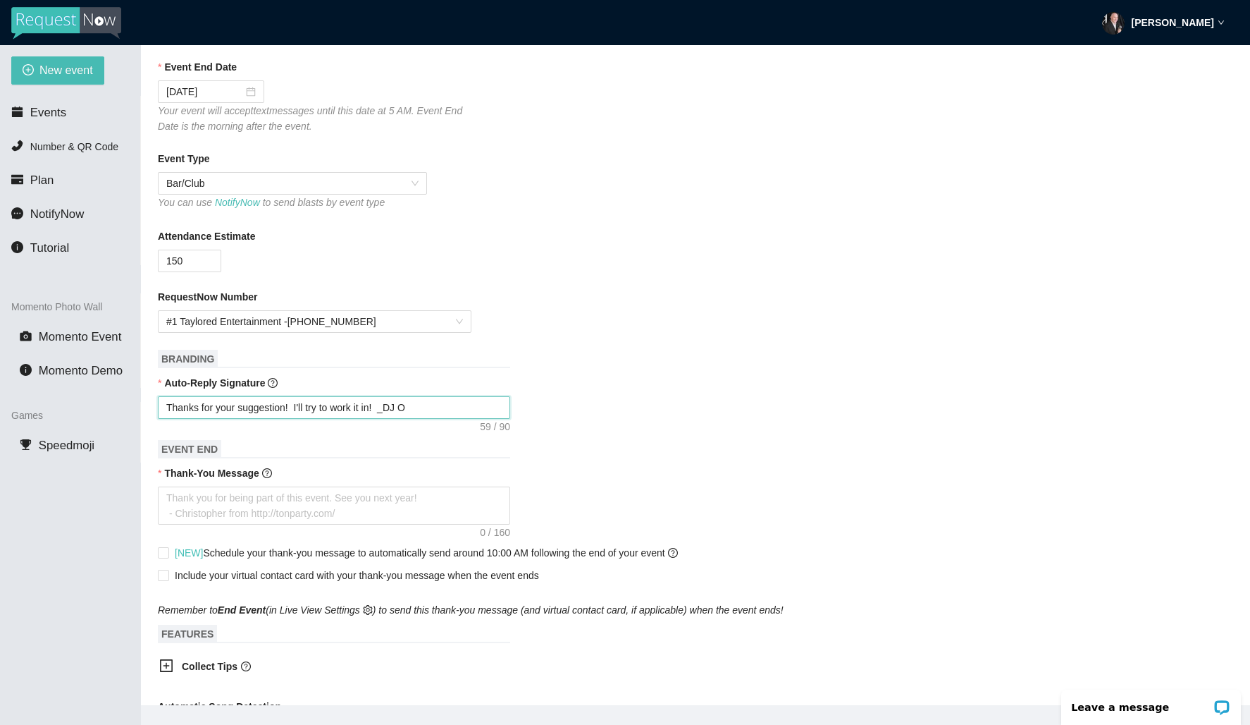
type textarea "Thanks for your suggestion! I'll try to work it in! _DJ Ol"
type textarea "Thanks for your suggestion! I'll try to work it in! _DJ Oly"
type textarea "Thanks for your suggestion! I'll try to work it in! _DJ Olyn"
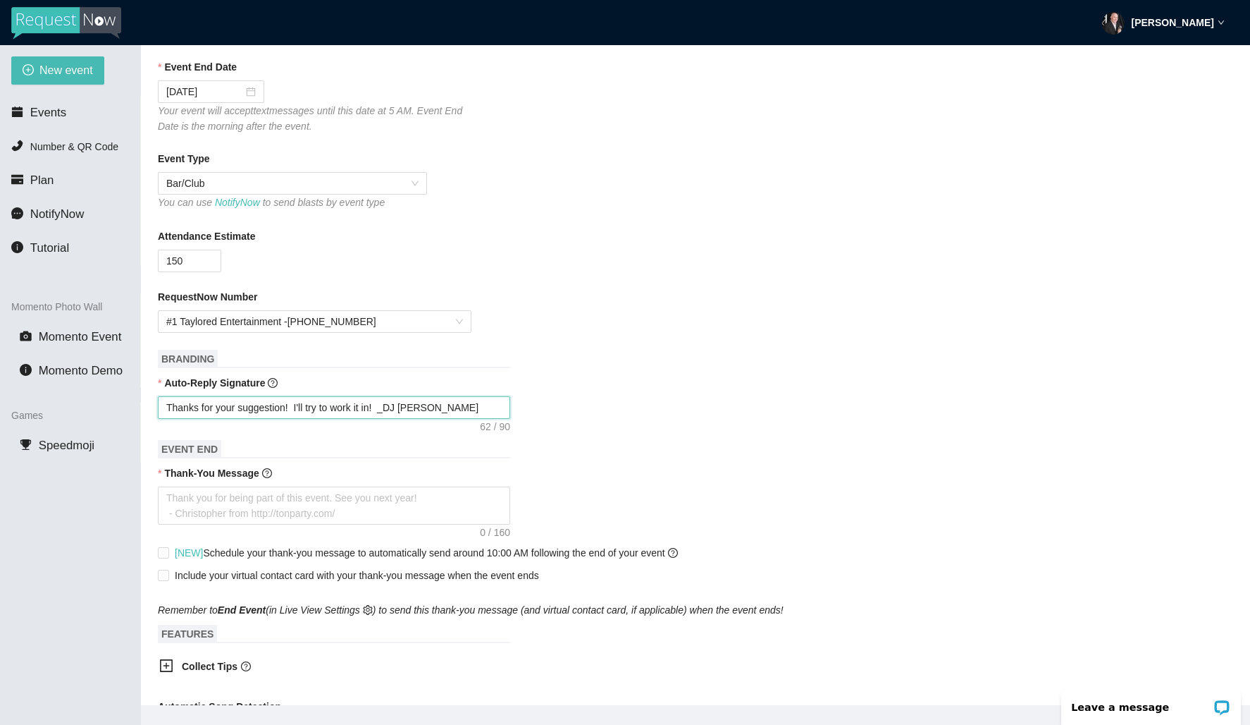
type textarea "Thanks for your suggestion! I'll try to work it in! _DJ Olyn"
type textarea "Thanks for your suggestion! I'll try to work it in! _DJ Olyn D"
click at [391, 414] on textarea "Thanks for your suggestion! I'll try to work it in! _DJ Olyn D" at bounding box center [334, 407] width 352 height 23
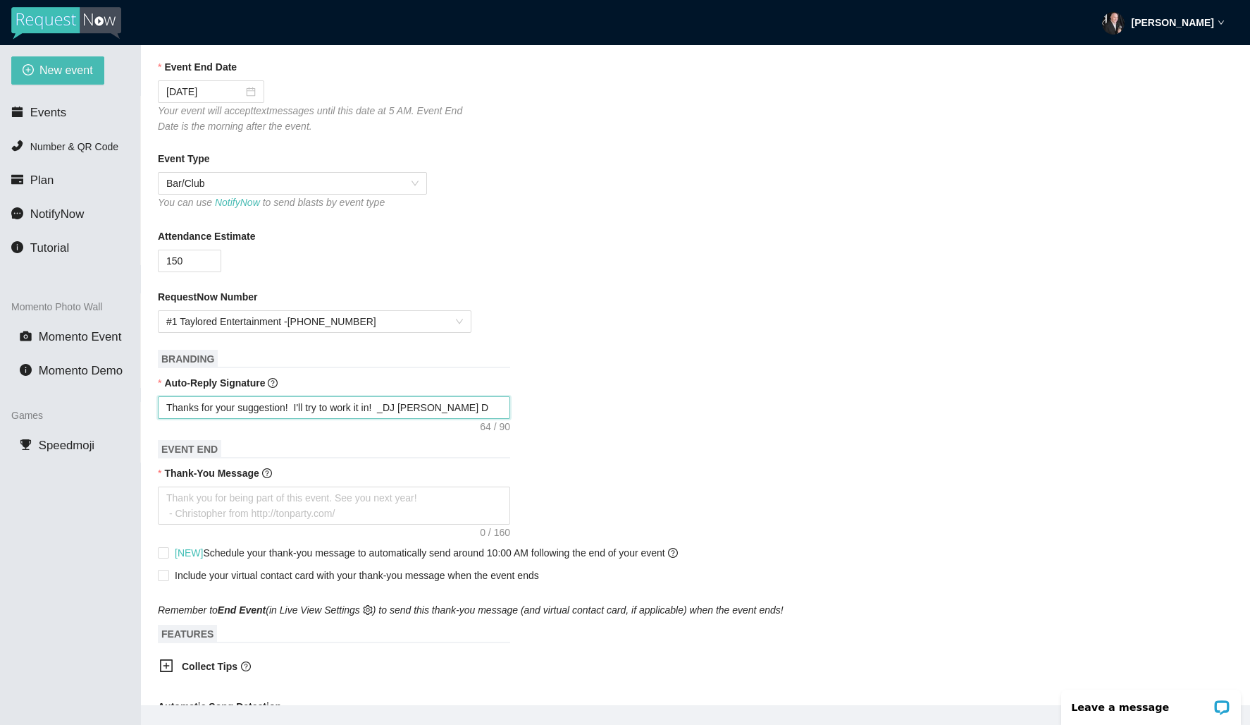
type textarea "Thanks for your suggestion! I'll try to work it in! DJ Olyn D"
type textarea "Thanks for your suggestion! I'll try to work it in! -DJ Olyn D"
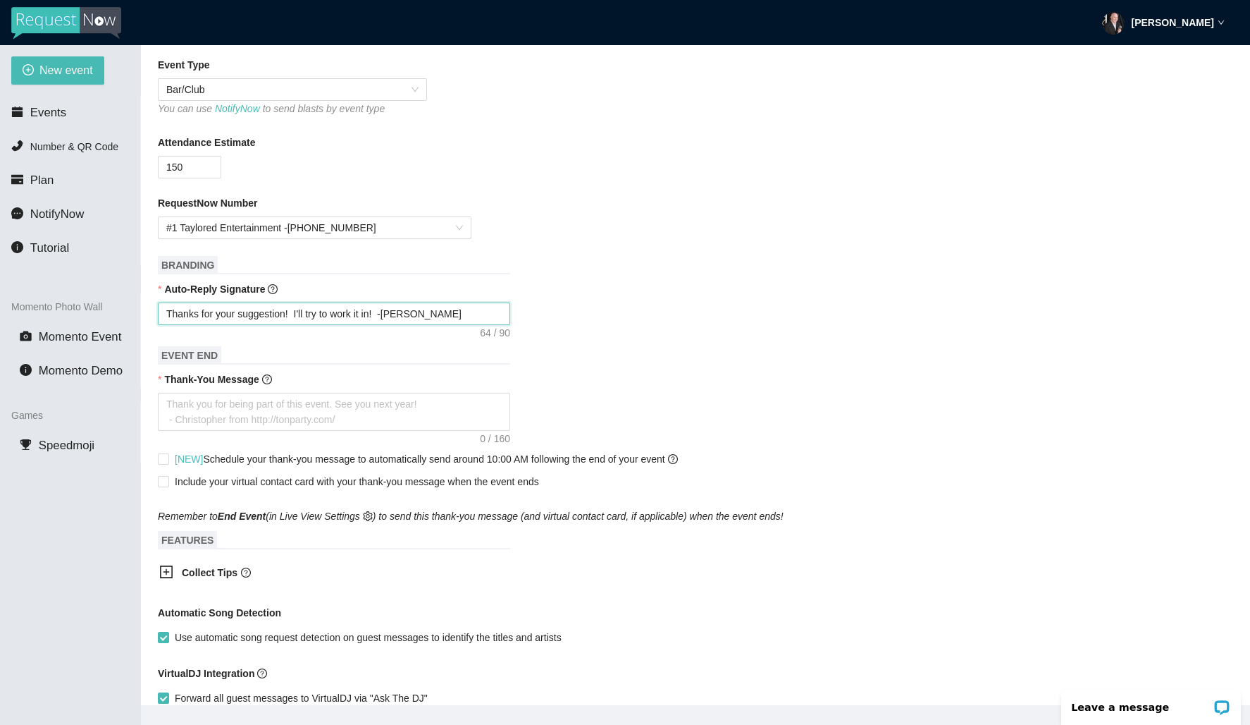
scroll to position [405, 0]
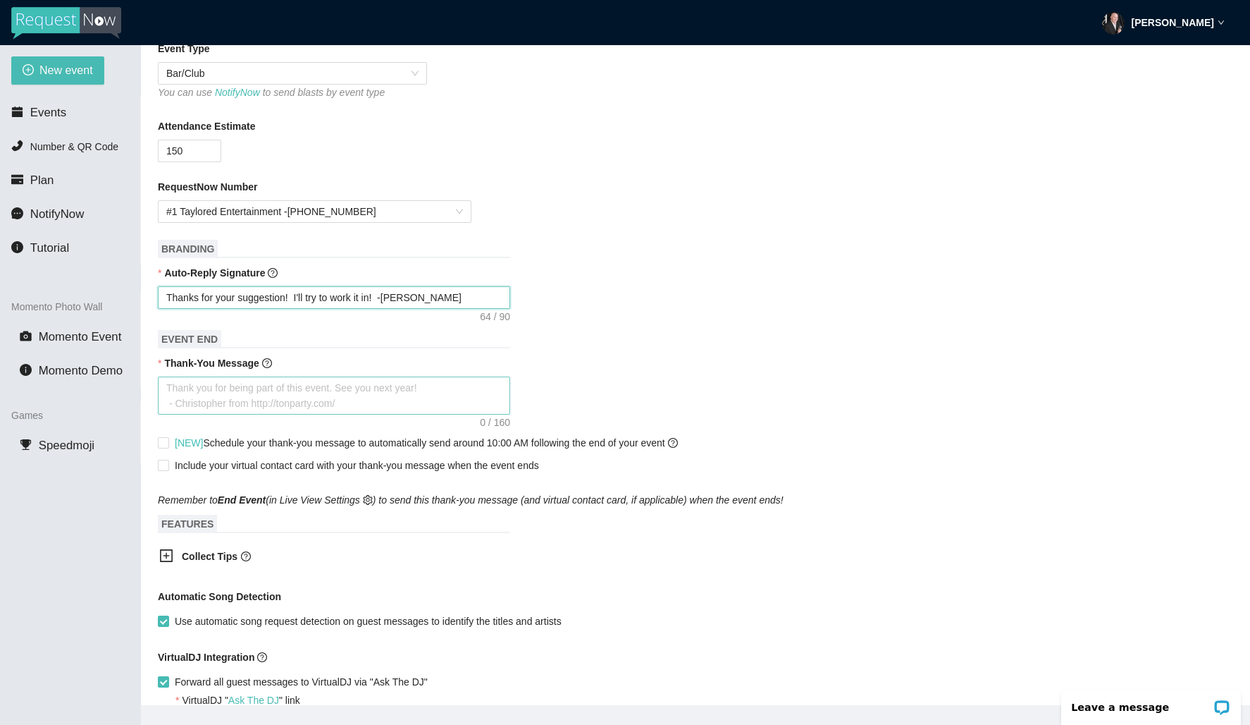
type textarea "Thanks for your suggestion! I'll try to work it in! -DJ Olyn D"
click at [350, 393] on textarea "Thank-You Message" at bounding box center [334, 395] width 352 height 38
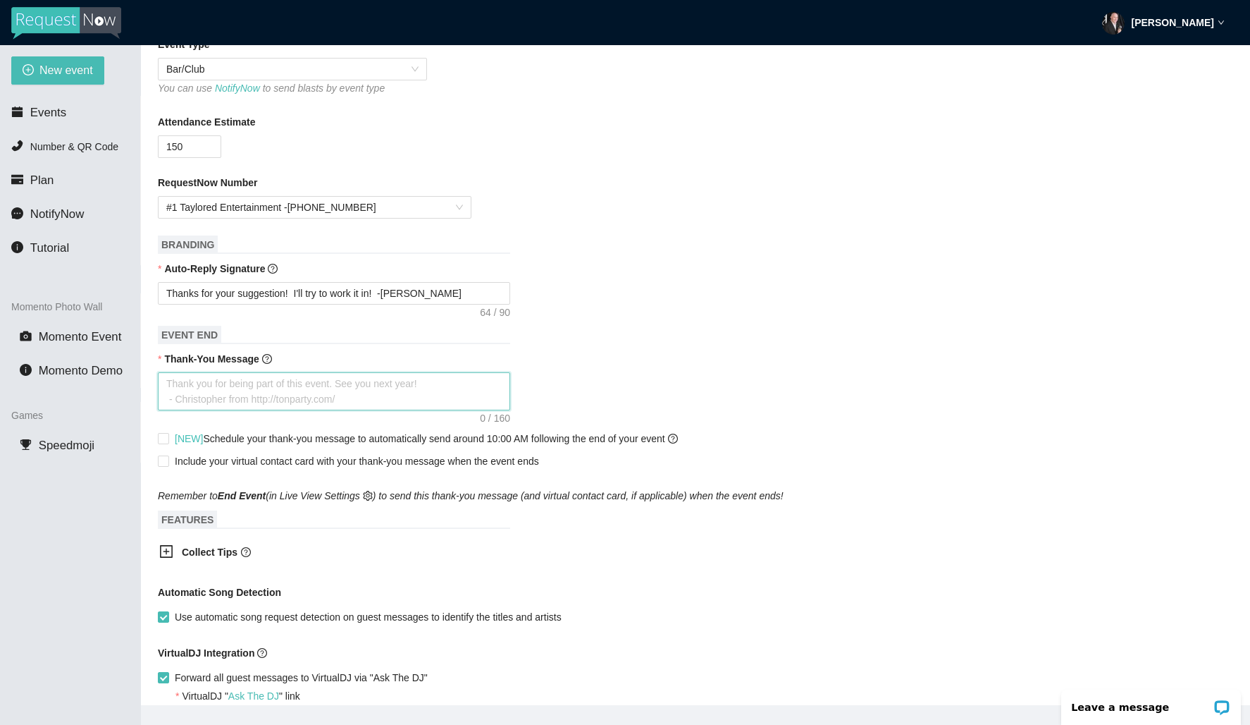
type textarea "T"
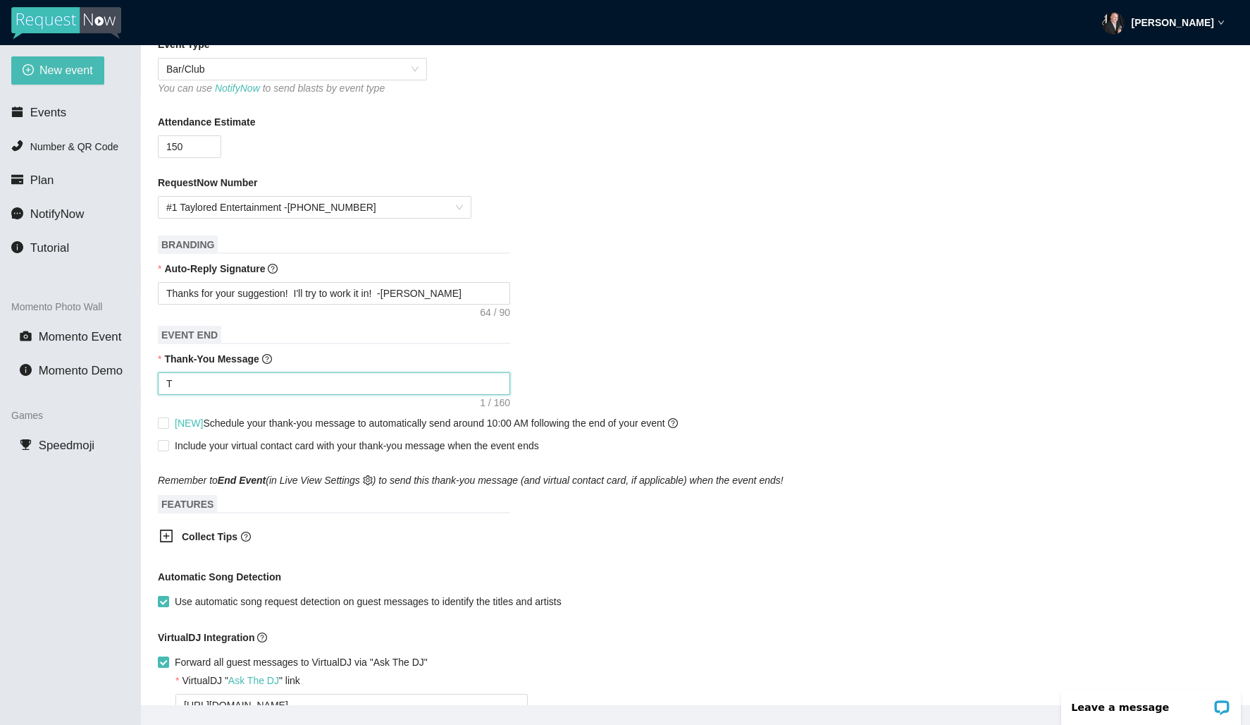
type textarea "Th"
type textarea "Tha"
type textarea "Than"
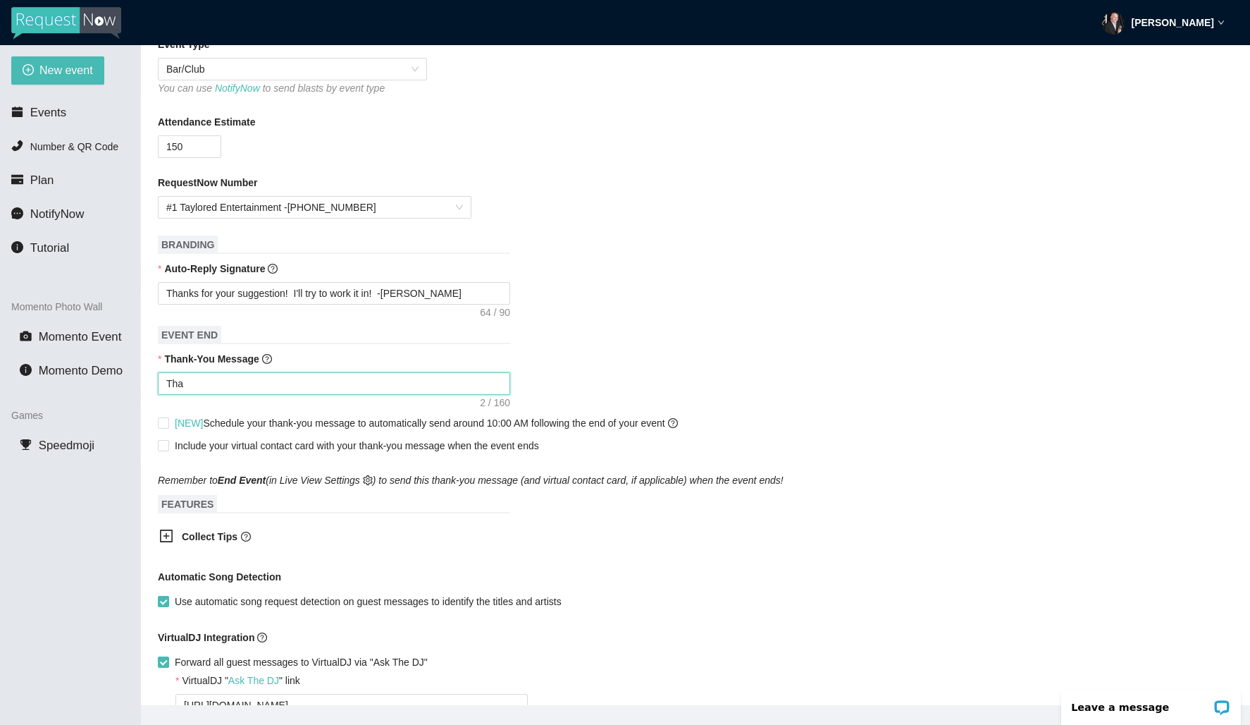
type textarea "Than"
type textarea "Thank"
type textarea "Thanks"
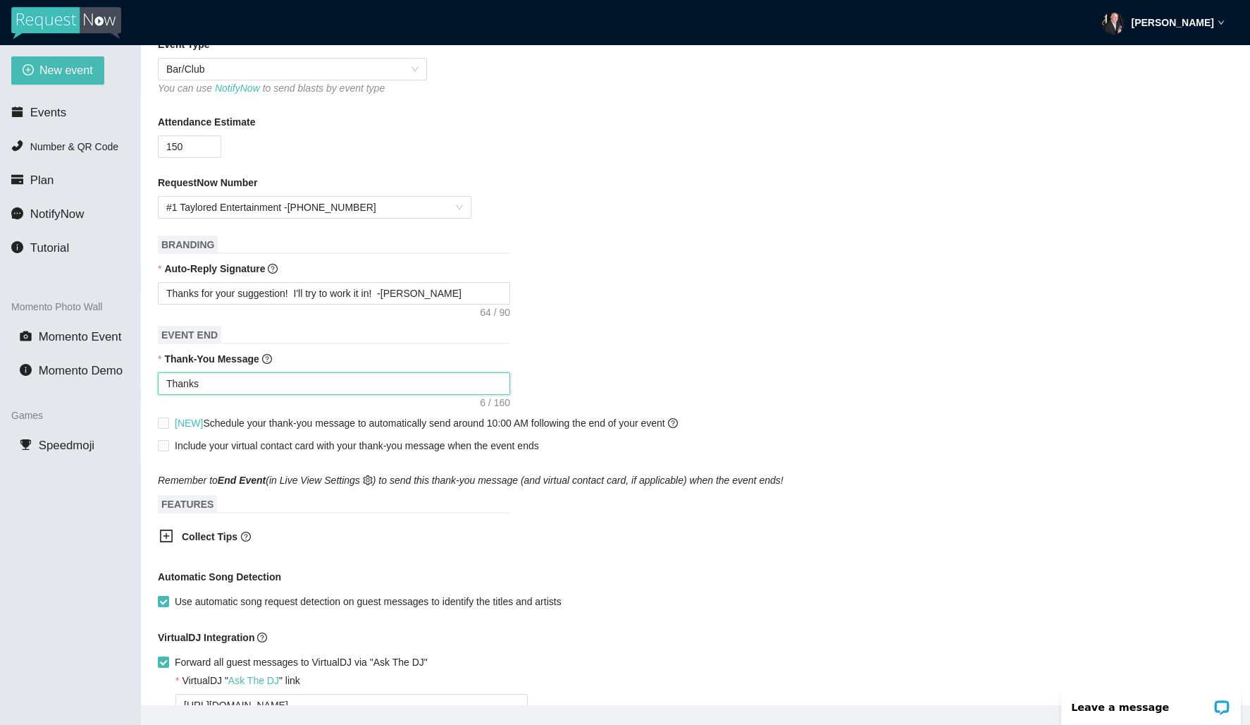
type textarea "Thanks"
type textarea "Thanks f"
type textarea "Thanks fo"
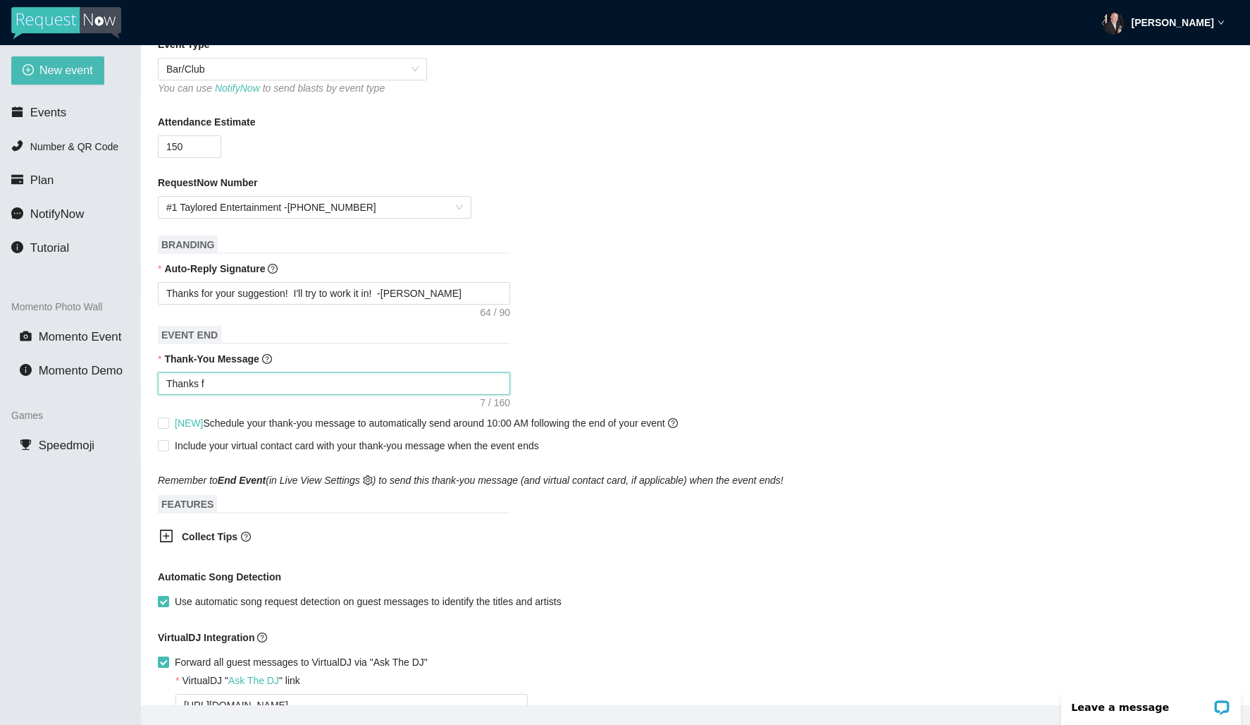
type textarea "Thanks fo"
type textarea "Thanks for"
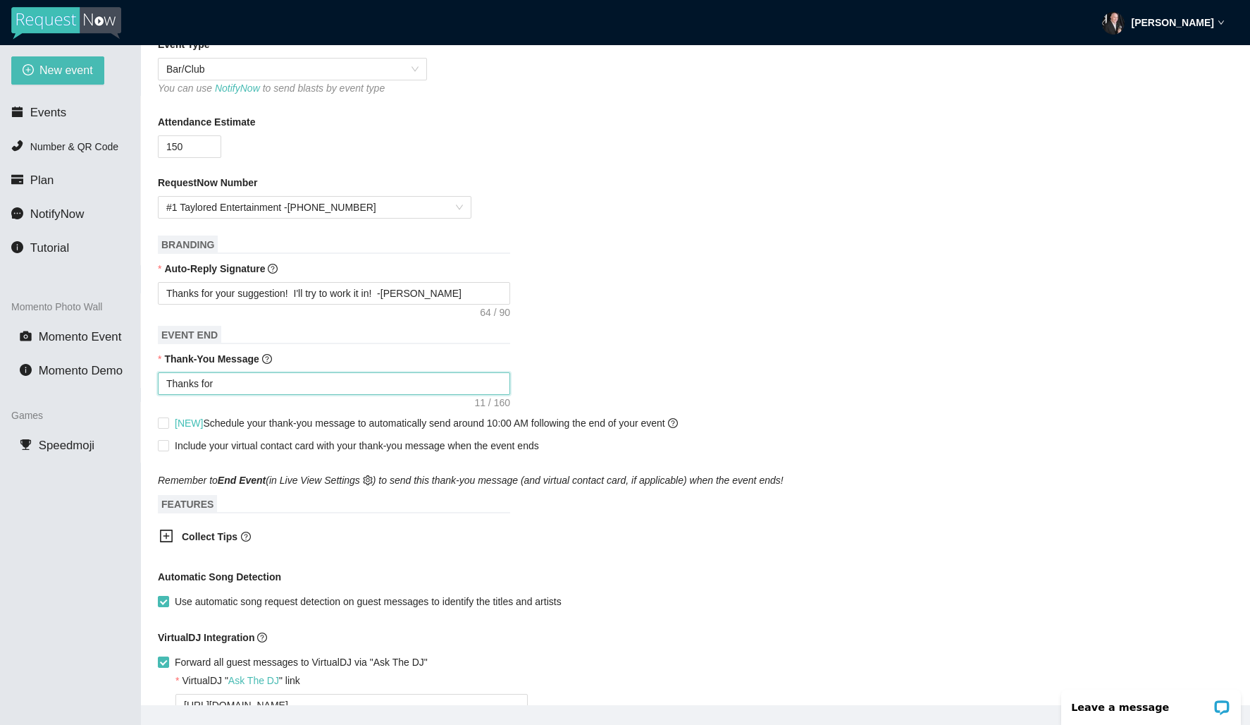
type textarea "Thanks for b"
type textarea "Thanks for be"
type textarea "Thanks for bei"
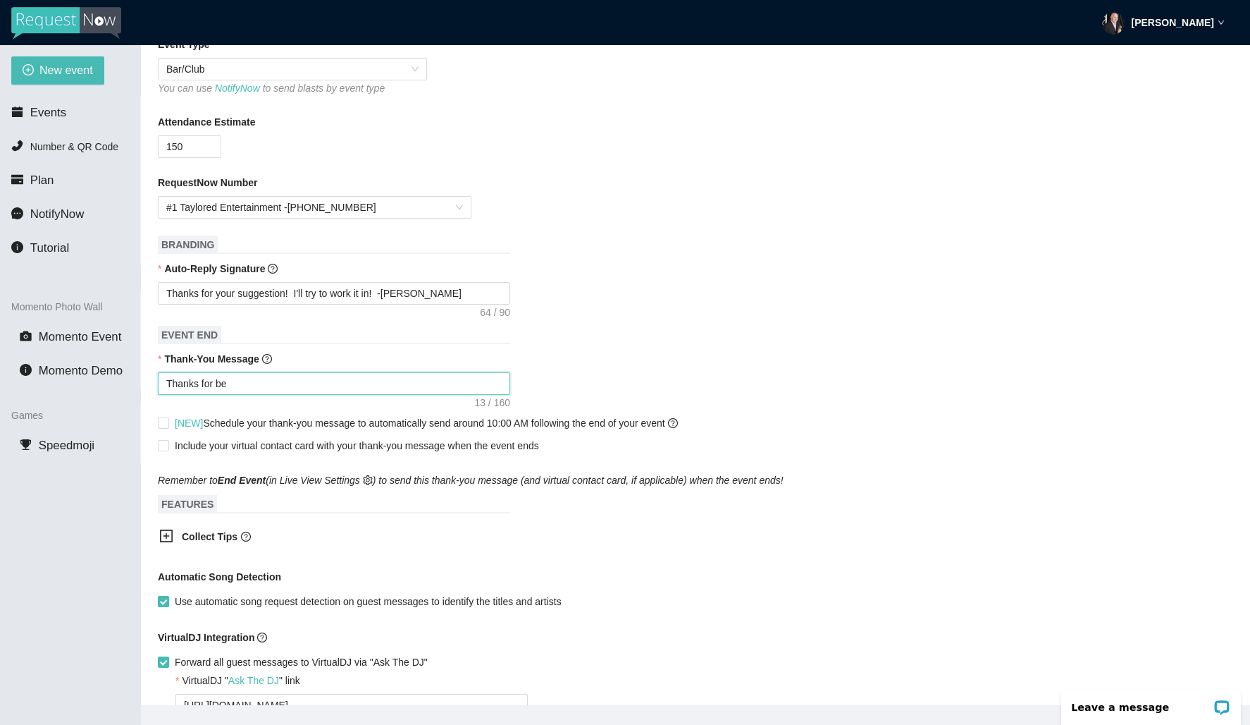
type textarea "Thanks for bei"
type textarea "Thanks for bein"
type textarea "Thanks for being"
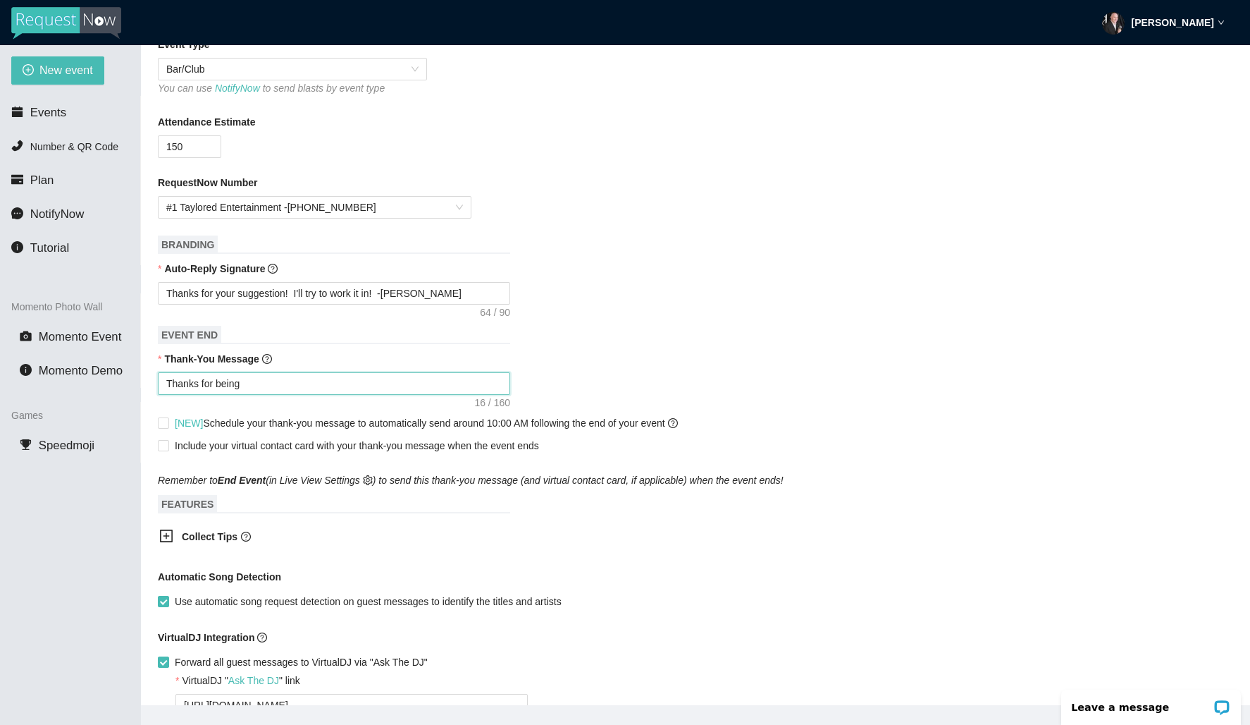
type textarea "Thanks for being"
type textarea "Thanks for being a"
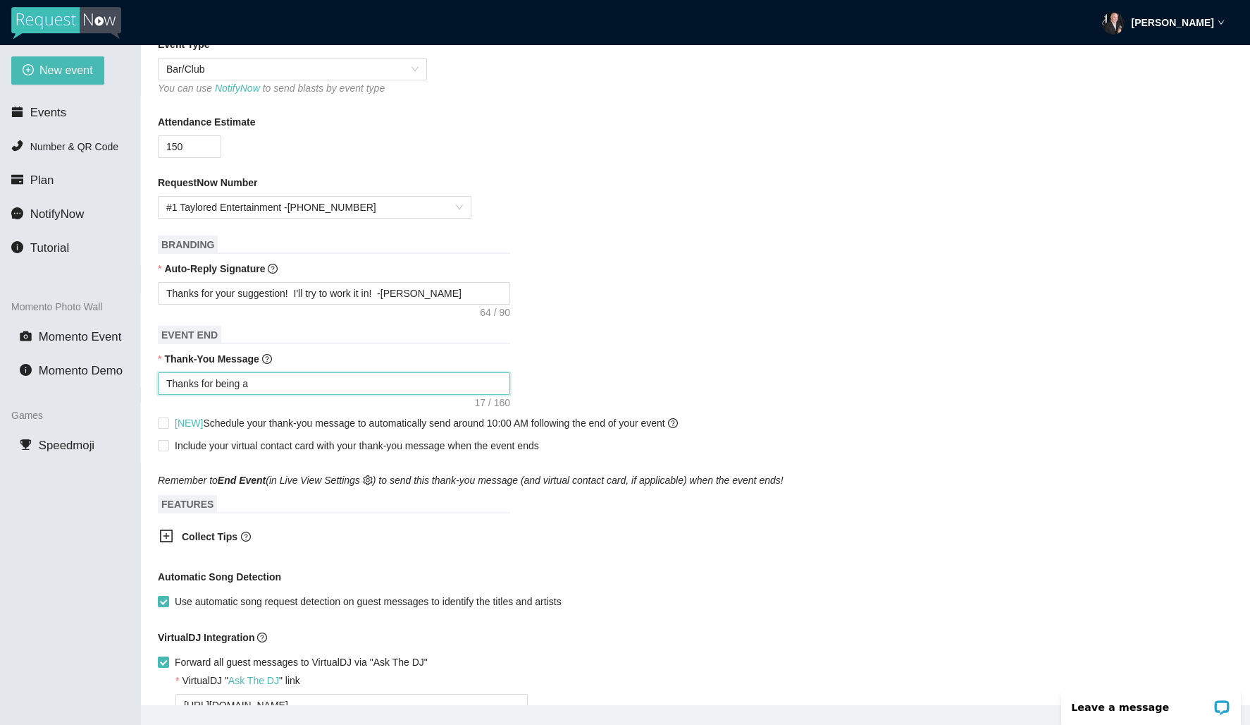
type textarea "Thanks for being a"
type textarea "Thanks for being a p"
type textarea "Thanks for being a pa"
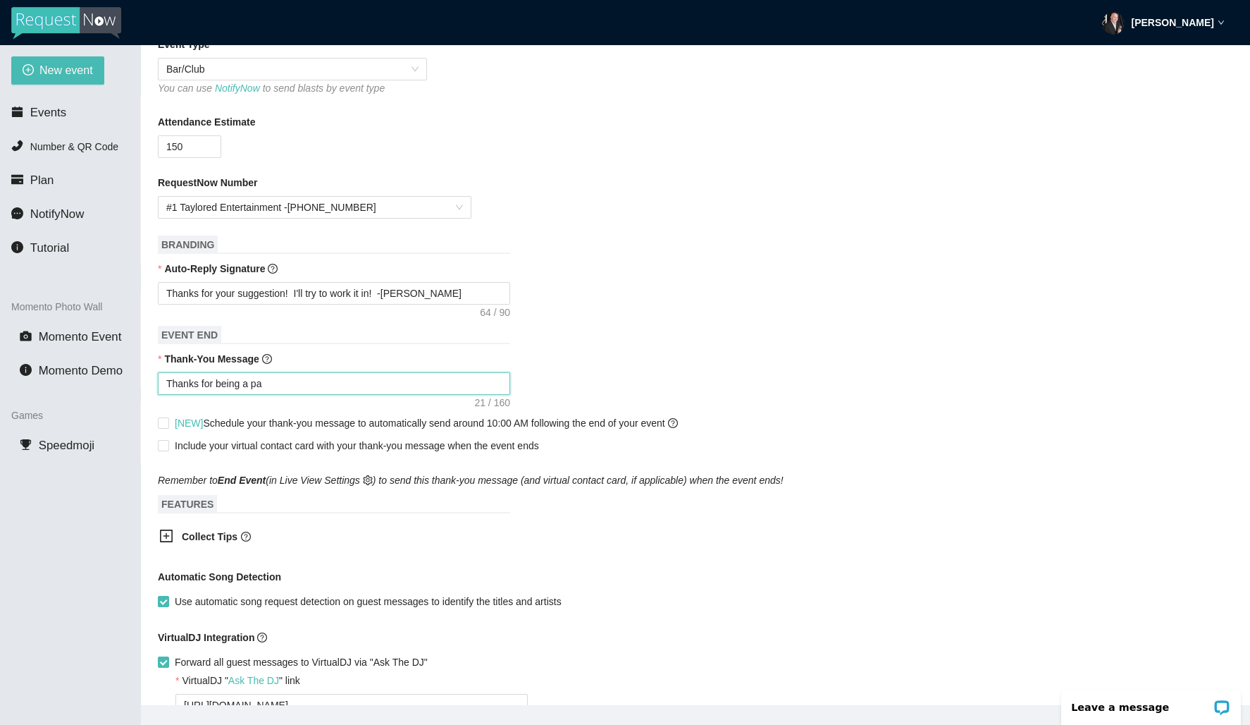
type textarea "Thanks for being a par"
type textarea "Thanks for being a part"
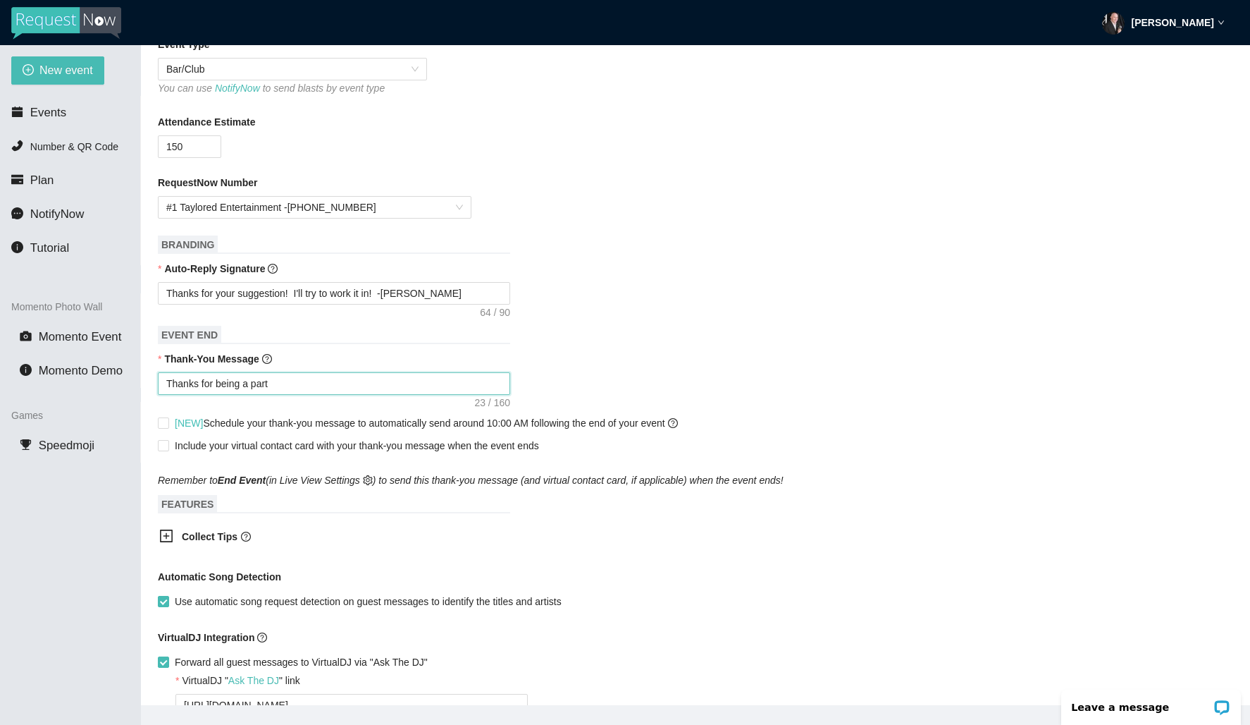
type textarea "Thanks for being a part"
type textarea "Thanks for being a part o"
type textarea "Thanks for being a part of"
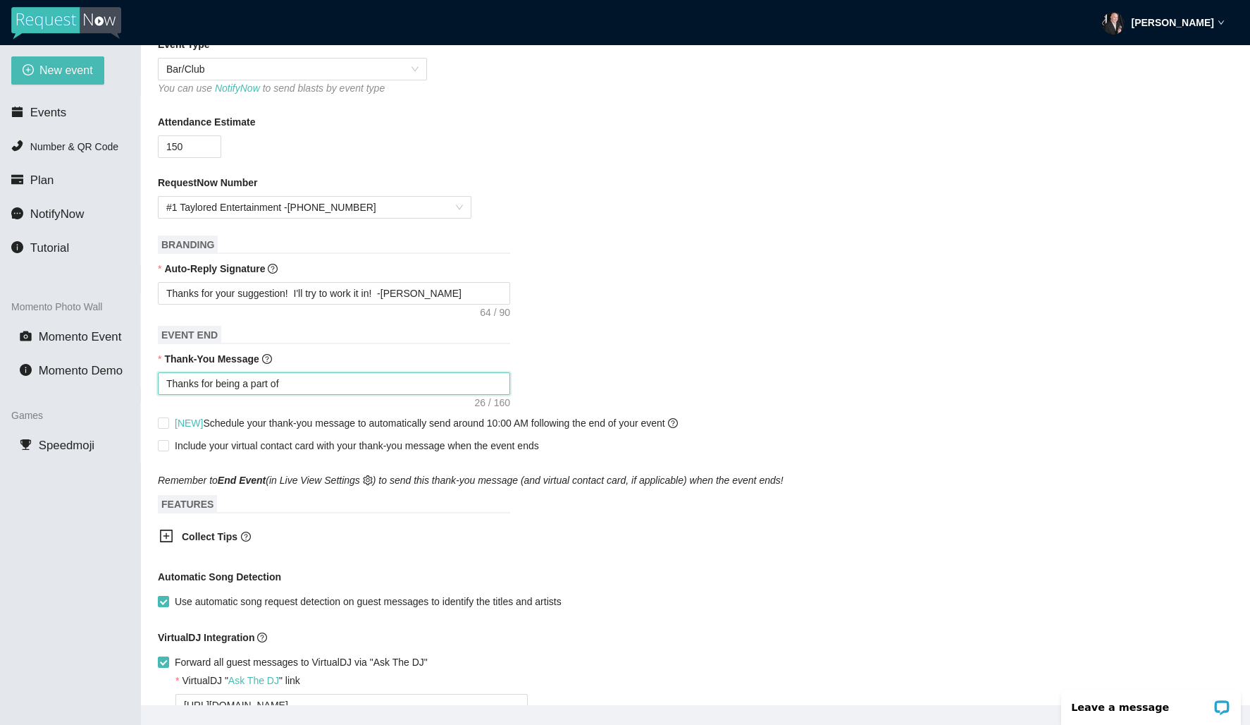
type textarea "Thanks for being a part of"
type textarea "Thanks for being a part of 8"
type textarea "Thanks for being a part of 80"
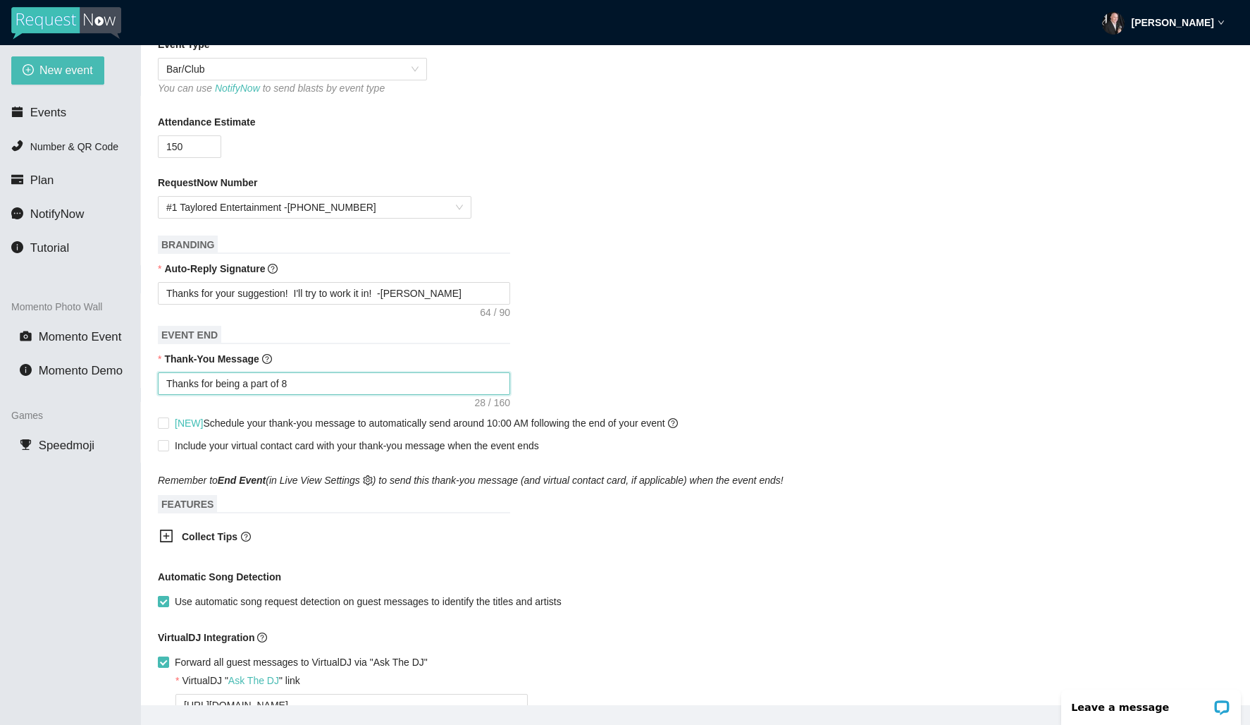
type textarea "Thanks for being a part of 80"
type textarea "Thanks for being a part of 80s"
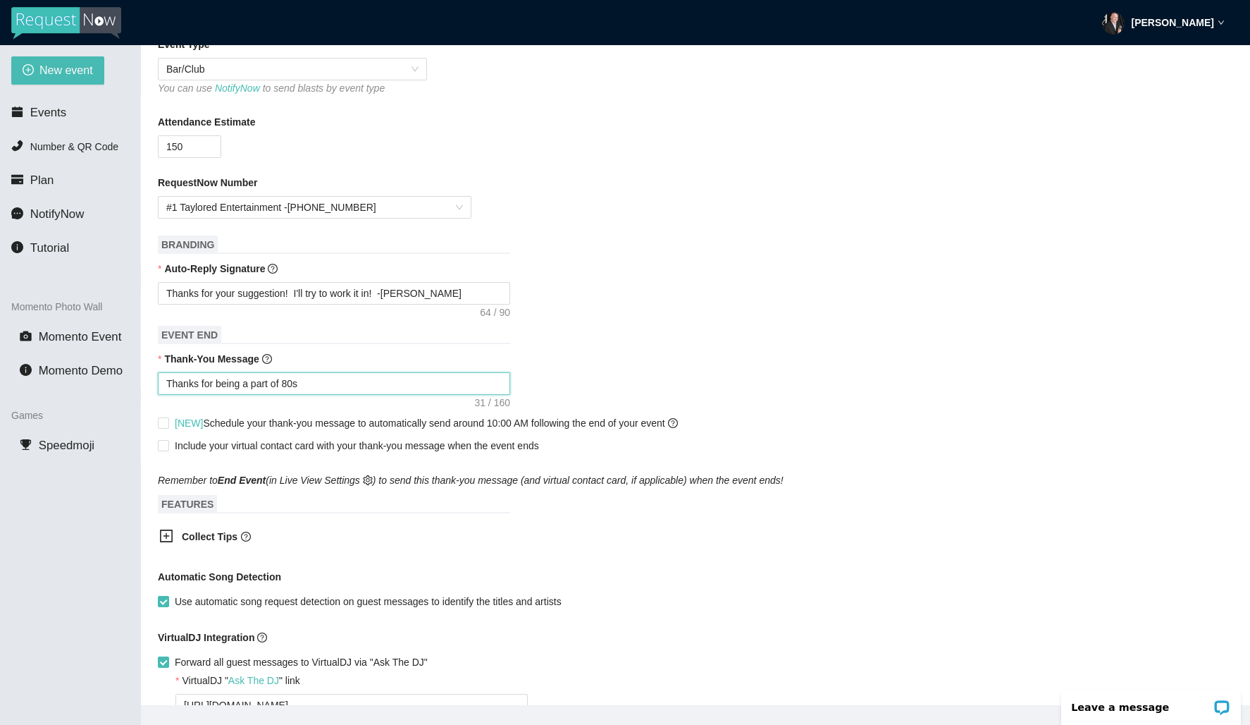
type textarea "Thanks for being a part of 80s N"
type textarea "Thanks for being a part of 80s Ni"
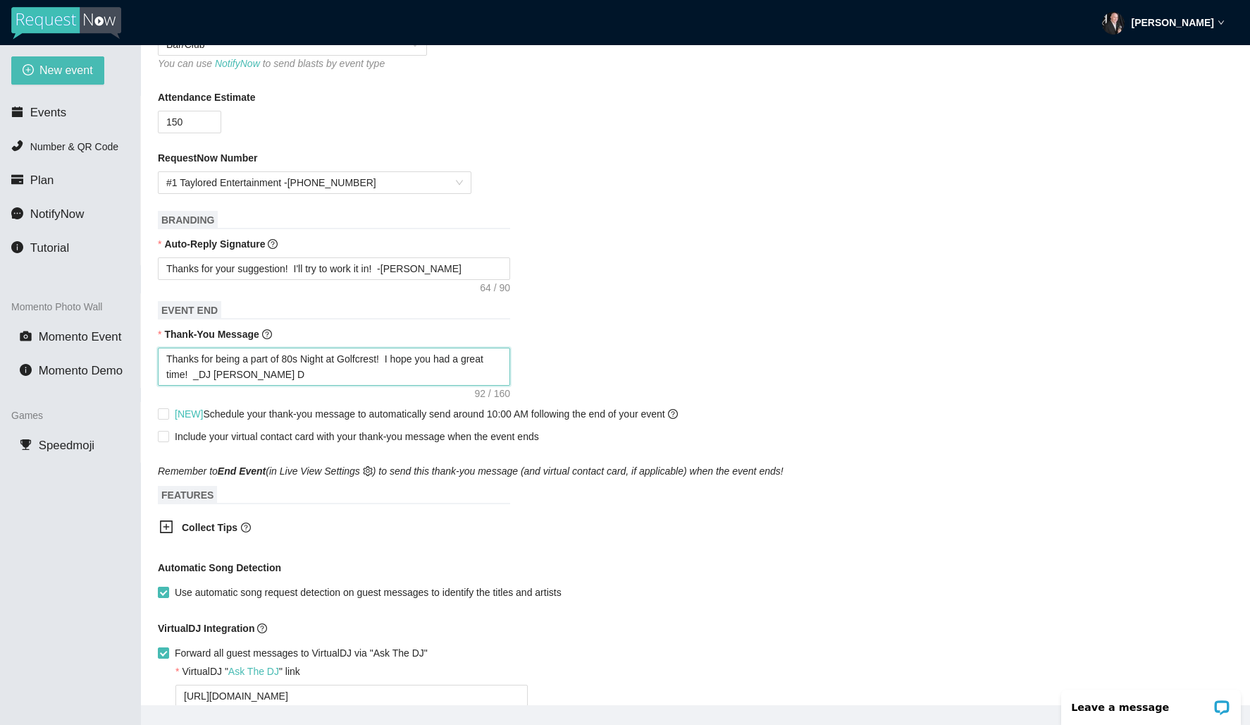
scroll to position [436, 0]
click at [198, 379] on textarea "Thanks for being a part of 80s Night at Golfcrest! I hope you had a great time!…" at bounding box center [334, 364] width 352 height 38
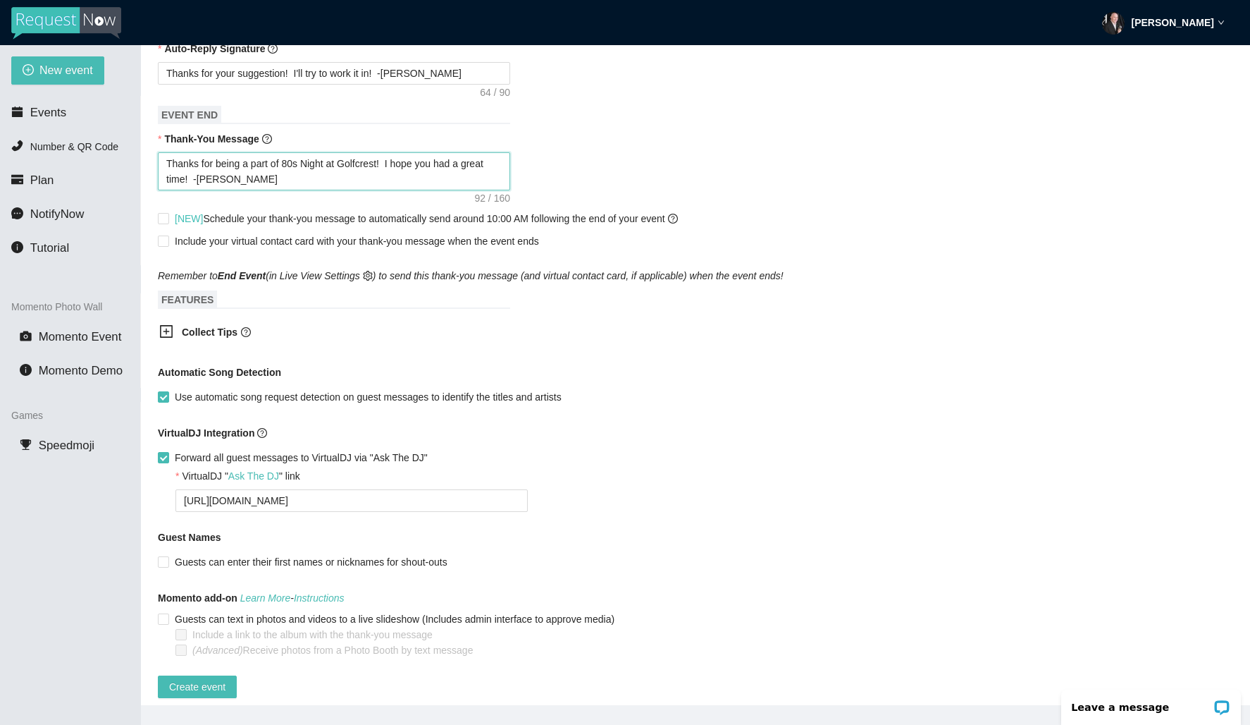
scroll to position [656, 0]
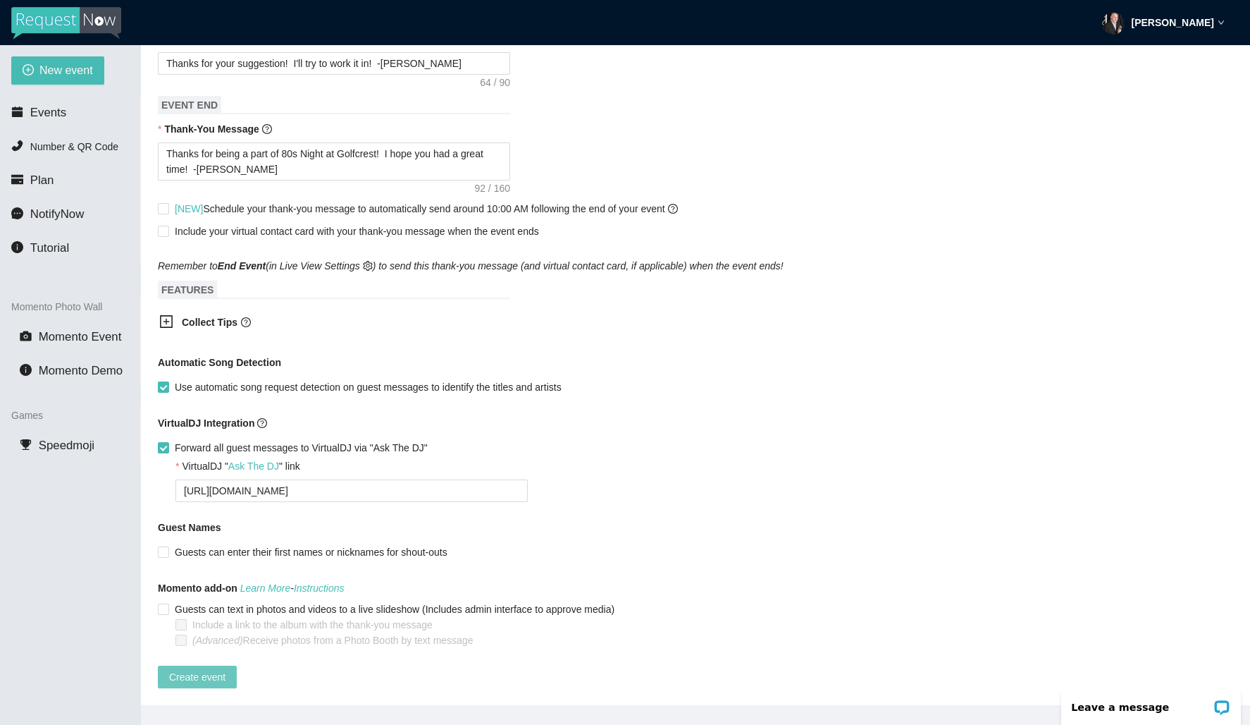
click at [216, 669] on span "Create event" at bounding box center [197, 677] width 56 height 16
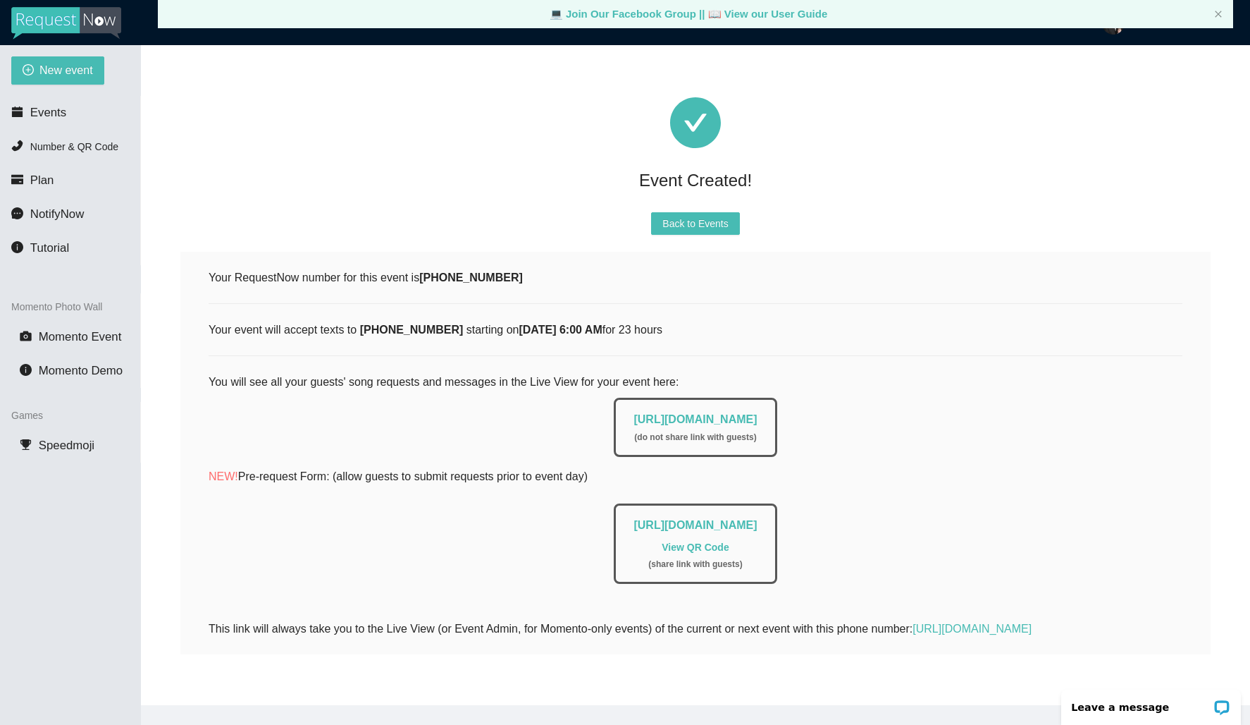
scroll to position [45, 0]
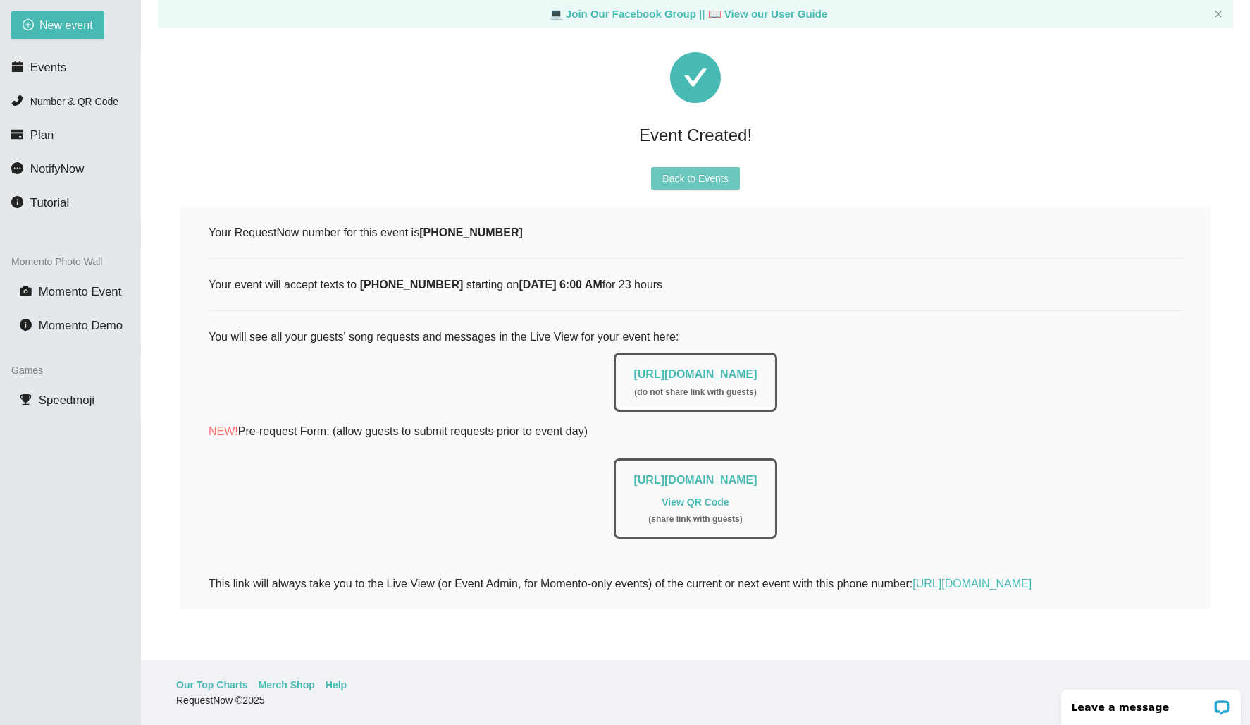
click at [699, 171] on span "Back to Events" at bounding box center [696, 179] width 66 height 16
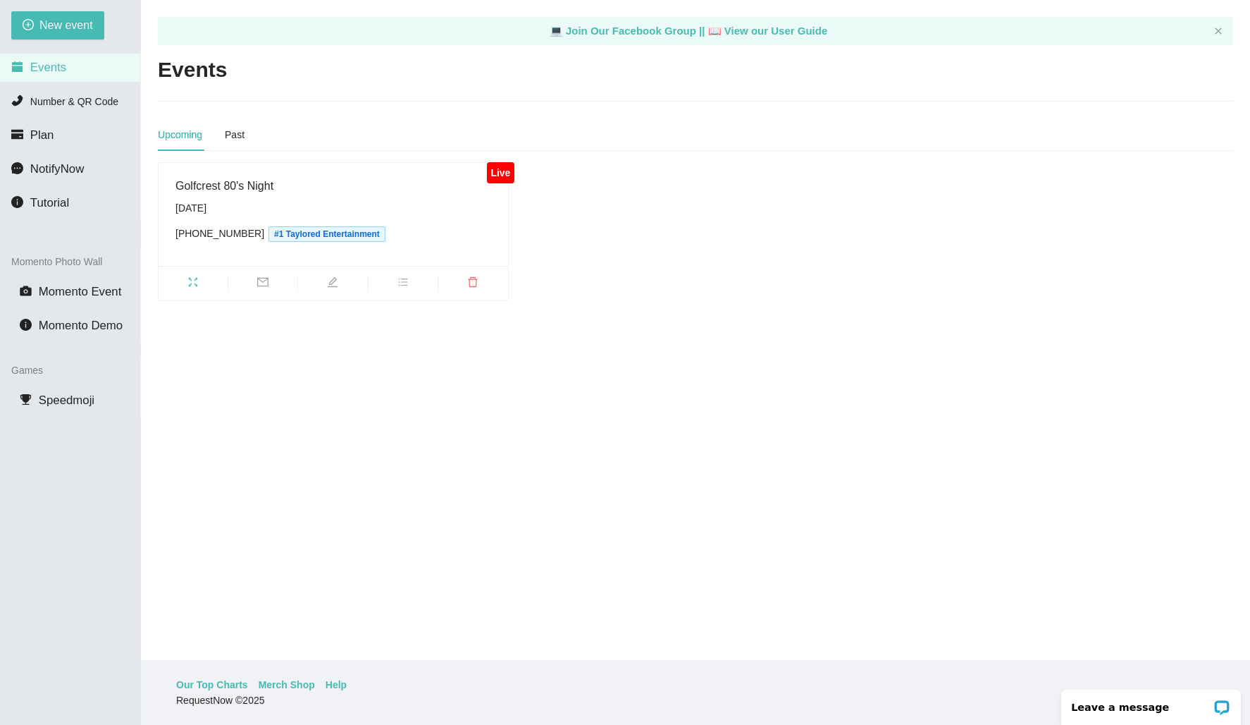
drag, startPoint x: 641, startPoint y: 419, endPoint x: 631, endPoint y: 412, distance: 12.3
click at [641, 418] on main "💻 Join Our Facebook Group || 📖 View our User Guide Events Upcoming Past Live Go…" at bounding box center [695, 330] width 1109 height 660
